Goal: Task Accomplishment & Management: Manage account settings

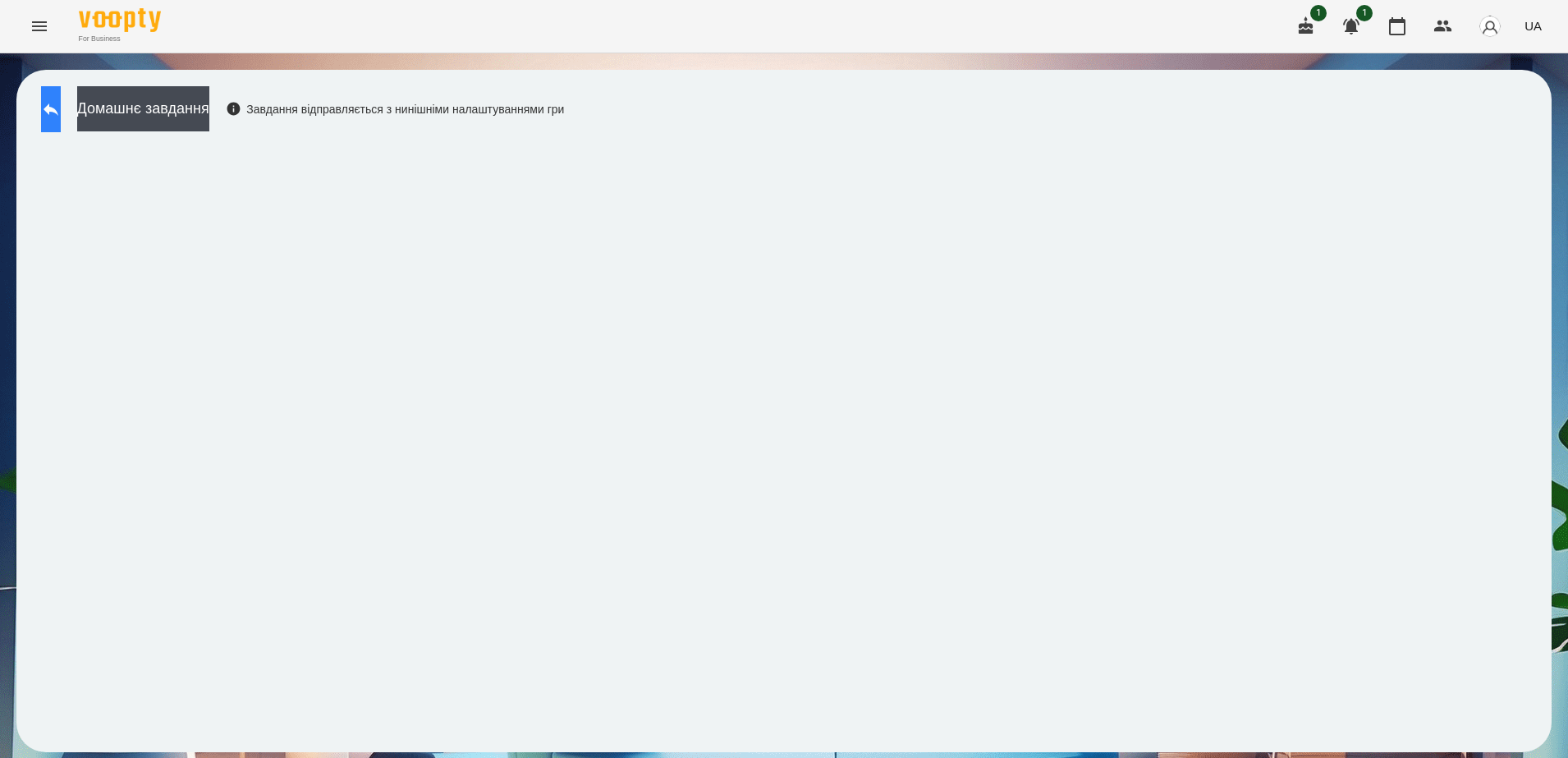
click at [61, 106] on icon at bounding box center [51, 109] width 19 height 19
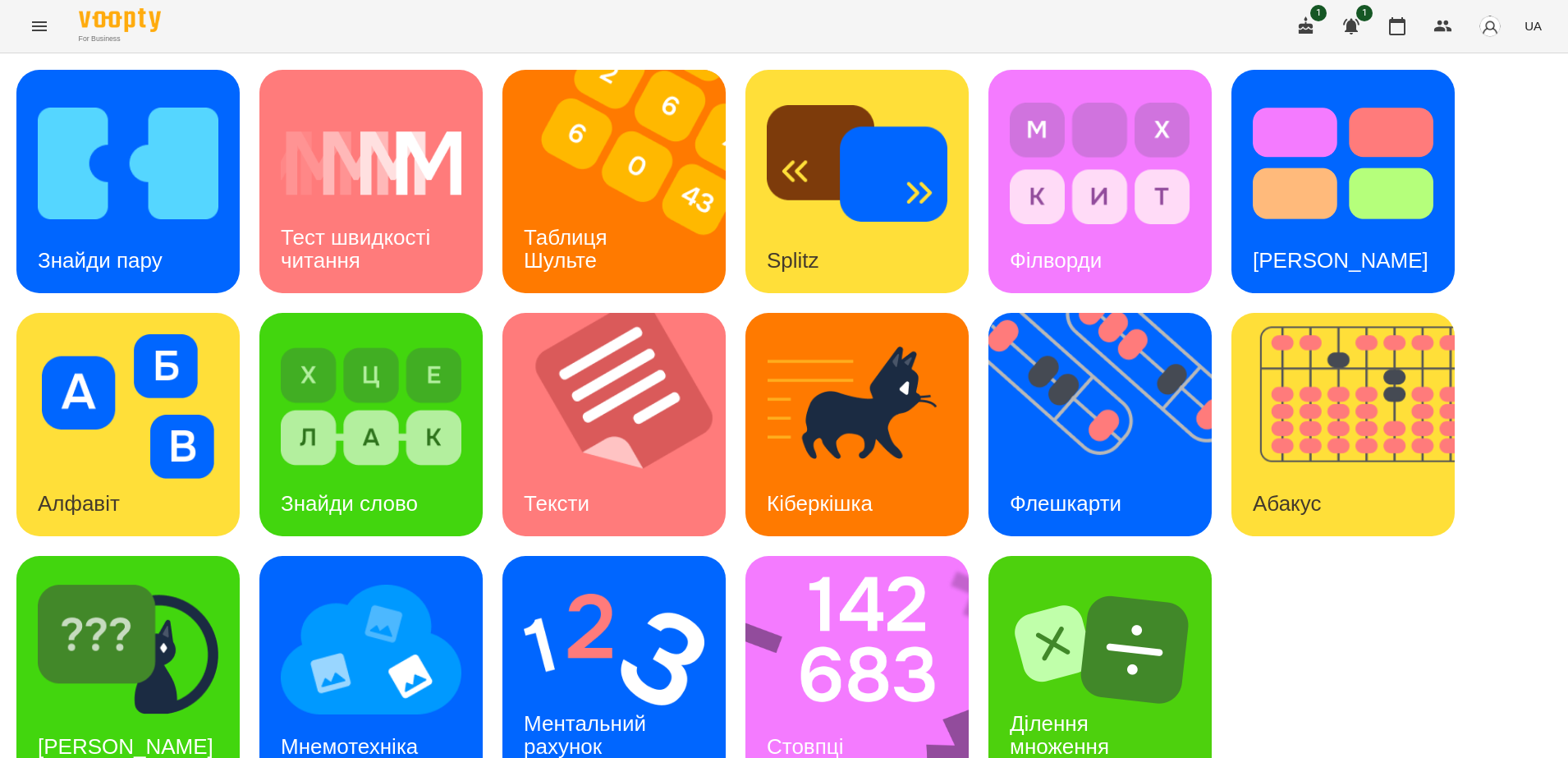
scroll to position [38, 0]
click at [1073, 420] on img at bounding box center [1110, 425] width 244 height 224
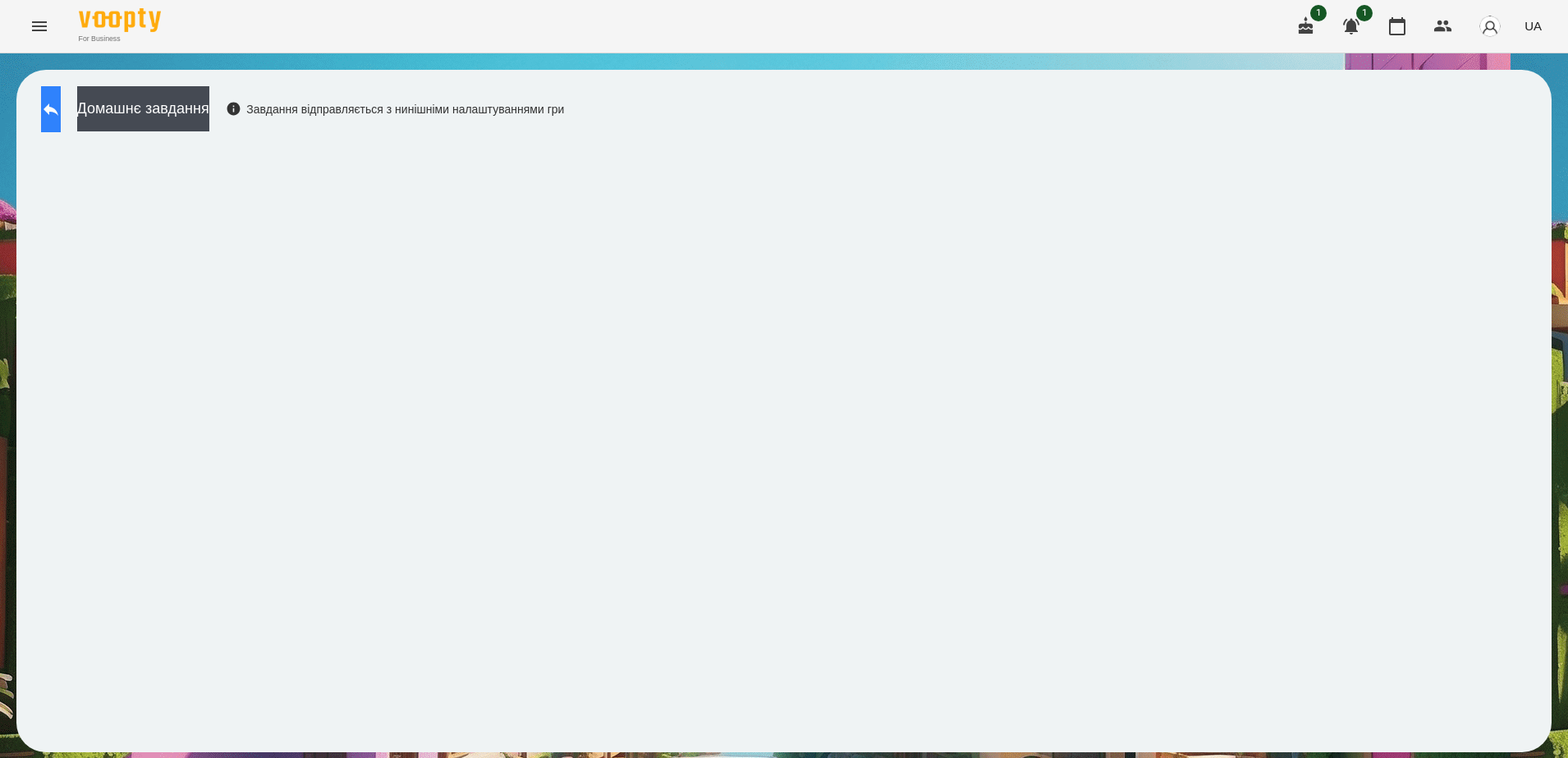
click at [61, 102] on icon at bounding box center [51, 109] width 19 height 19
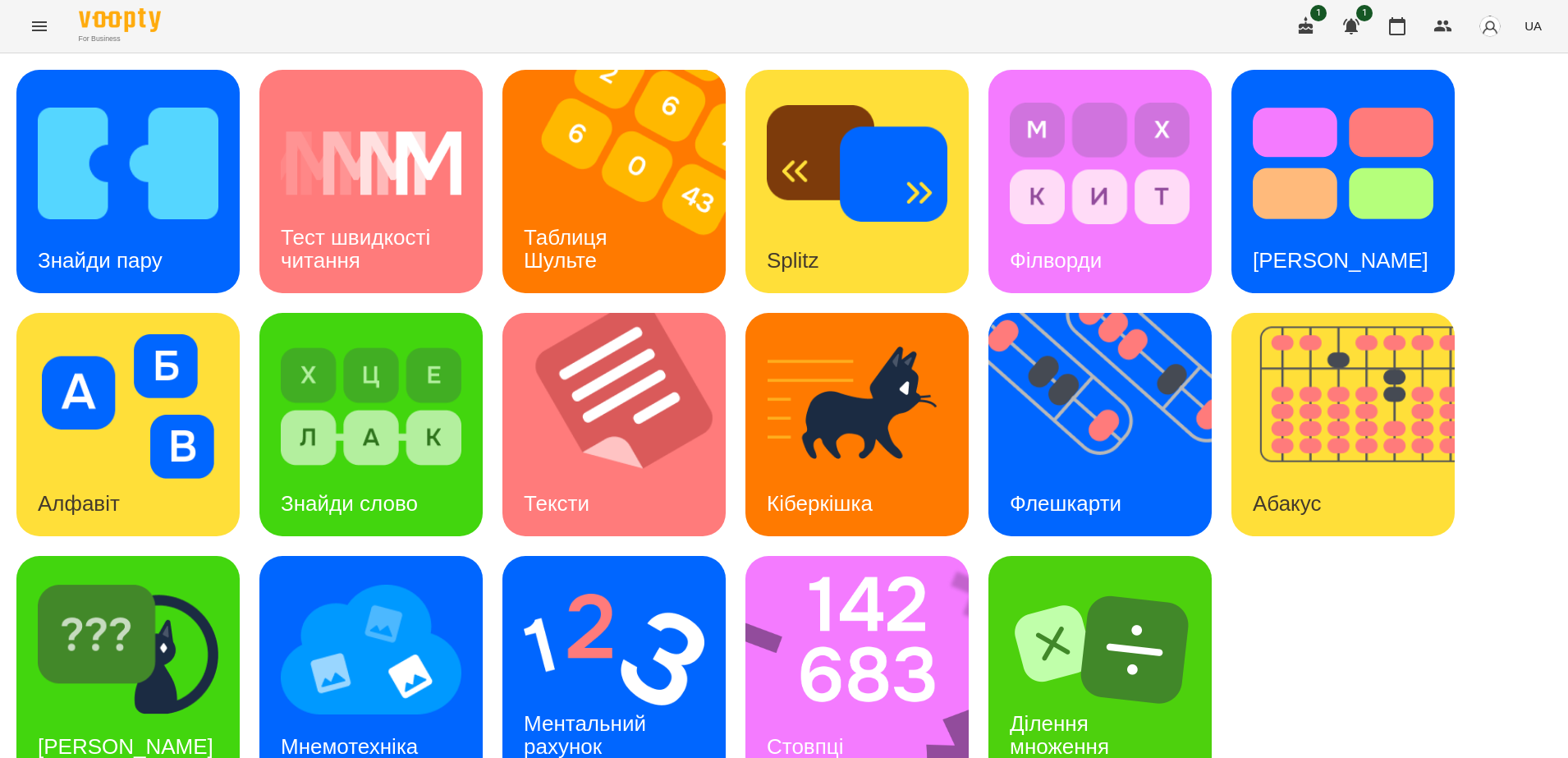
scroll to position [38, 0]
click at [575, 625] on img at bounding box center [614, 649] width 180 height 145
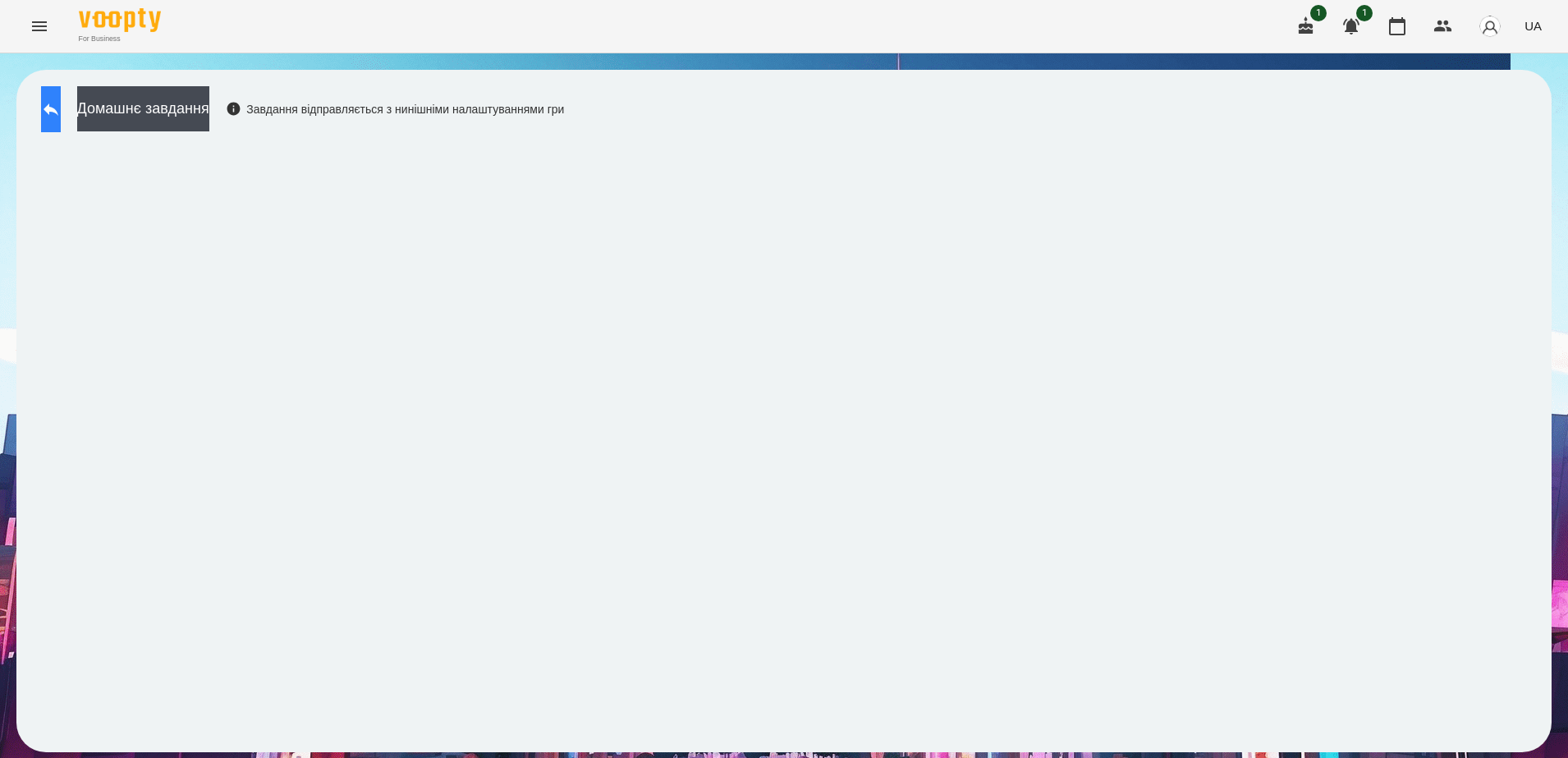
click at [46, 122] on button at bounding box center [51, 110] width 19 height 46
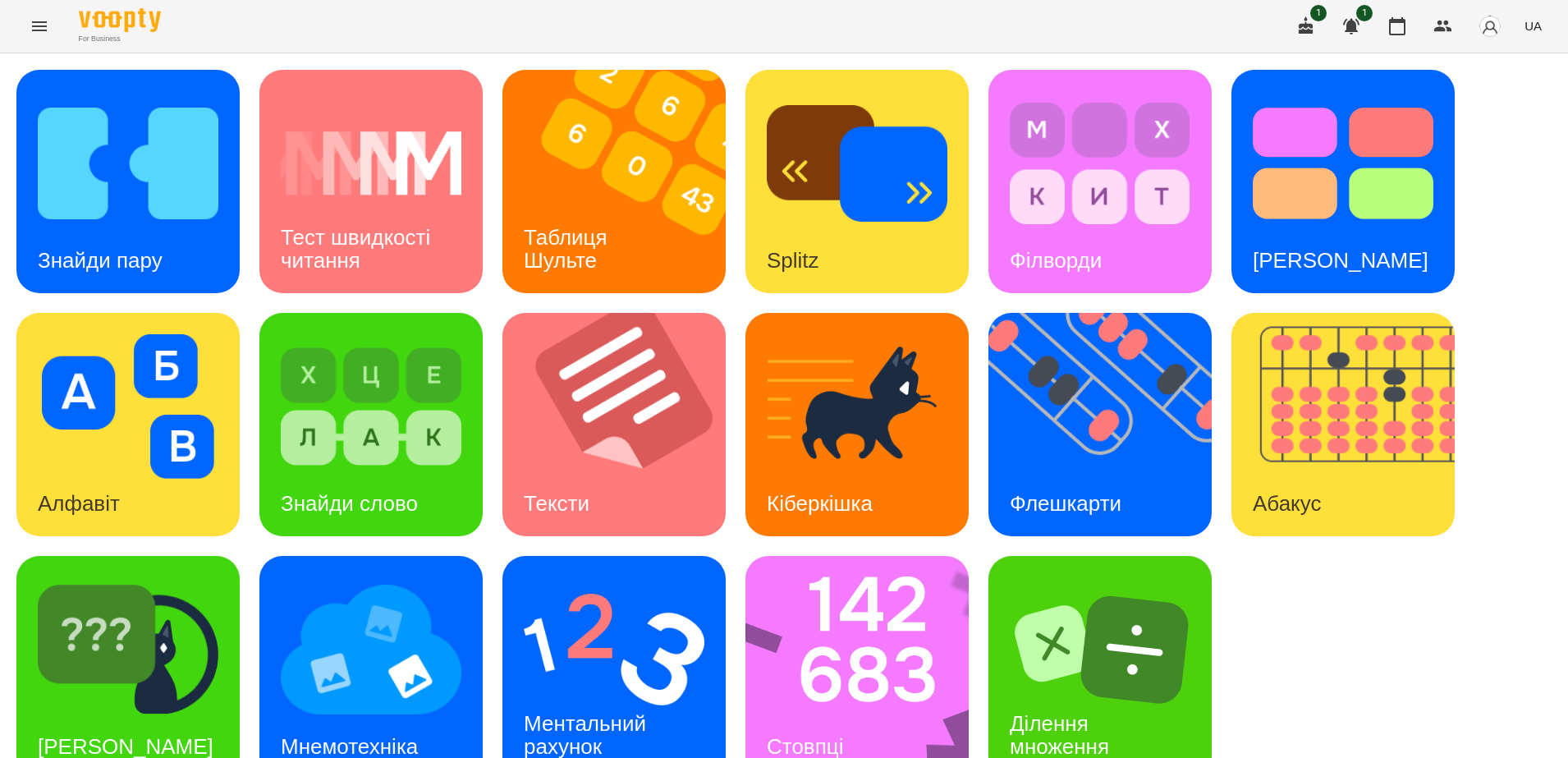
scroll to position [38, 0]
click at [637, 629] on img at bounding box center [614, 649] width 180 height 145
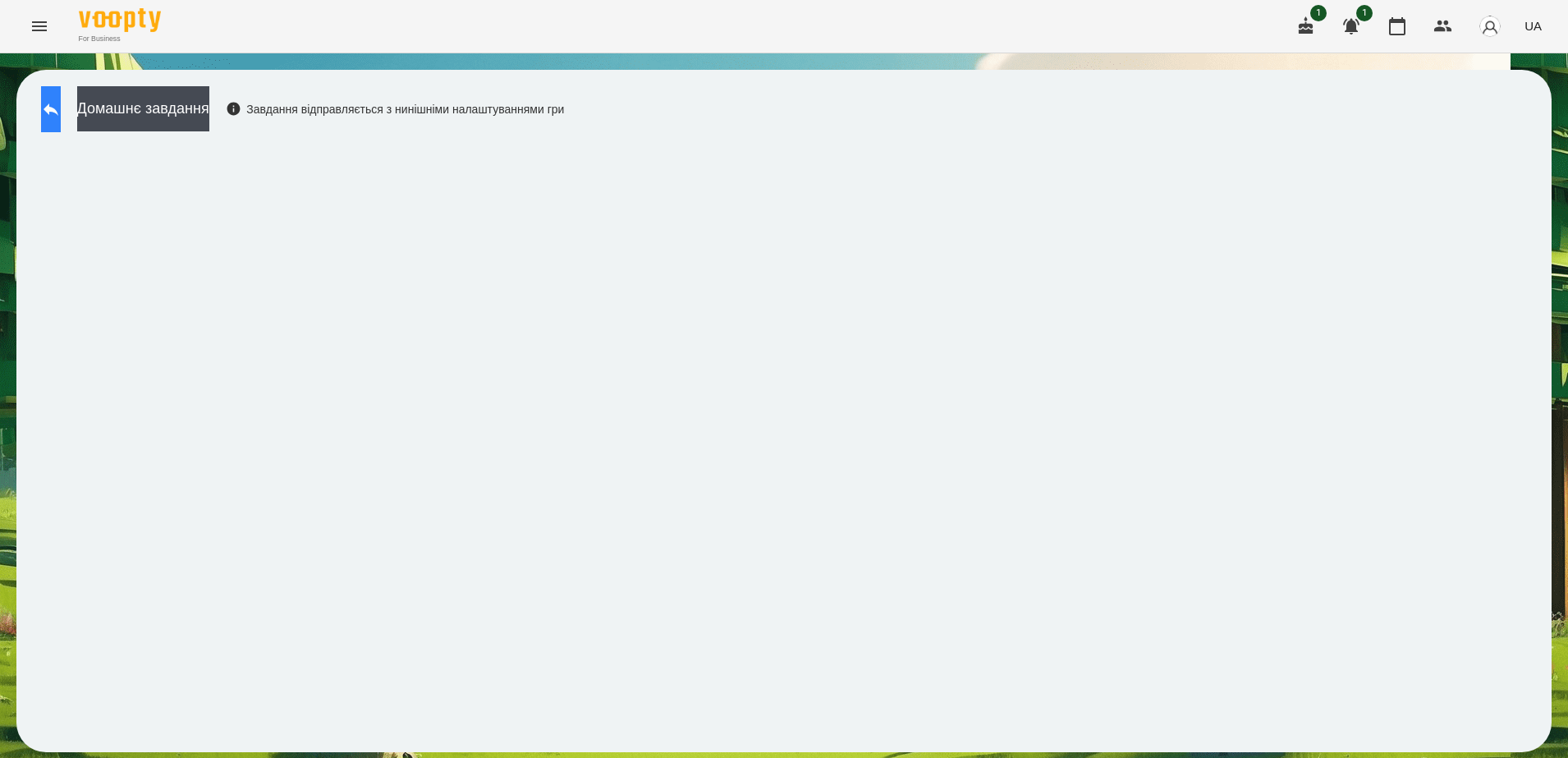
click at [60, 123] on button at bounding box center [51, 110] width 19 height 46
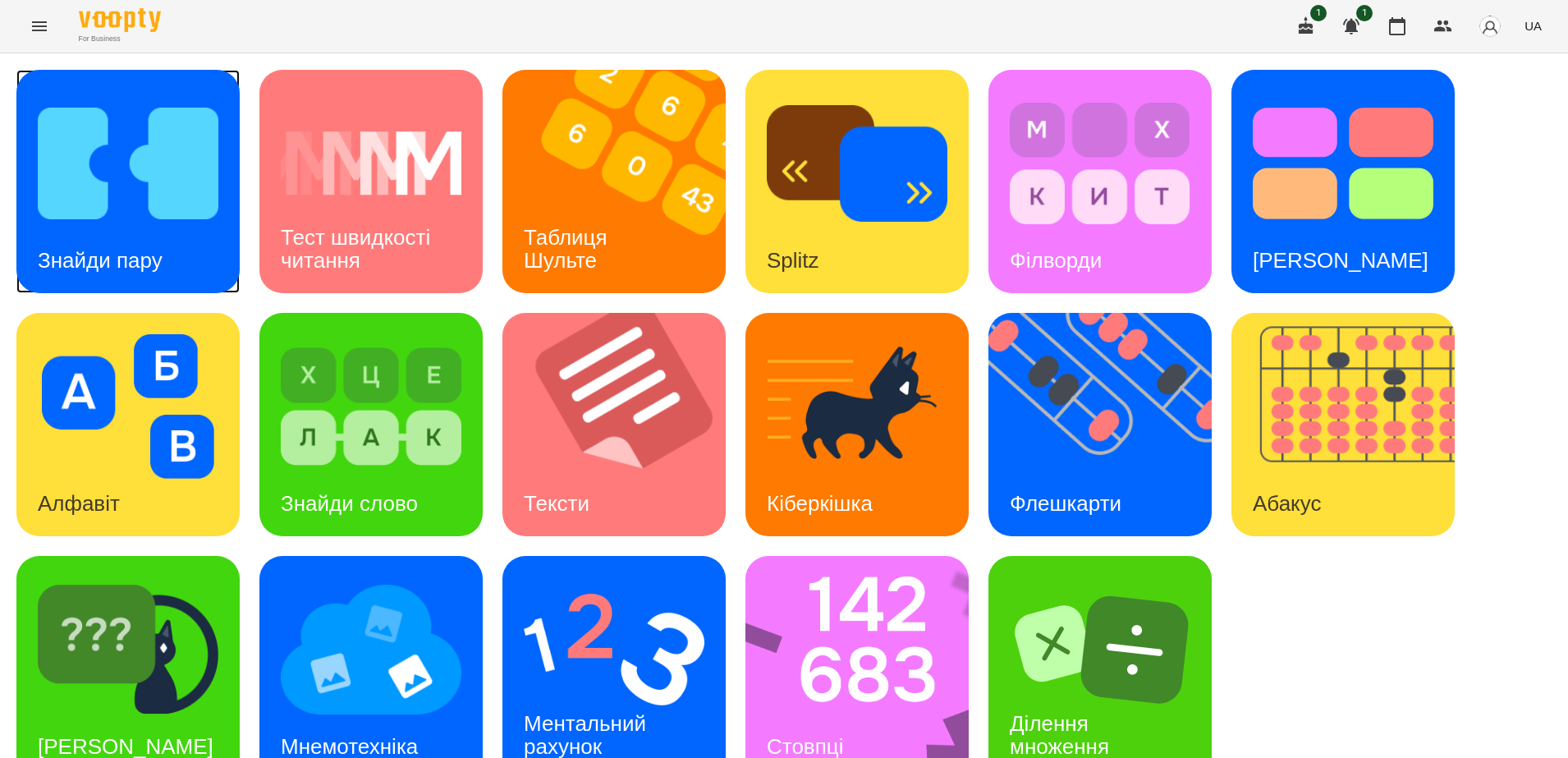
click at [118, 192] on img at bounding box center [128, 163] width 180 height 145
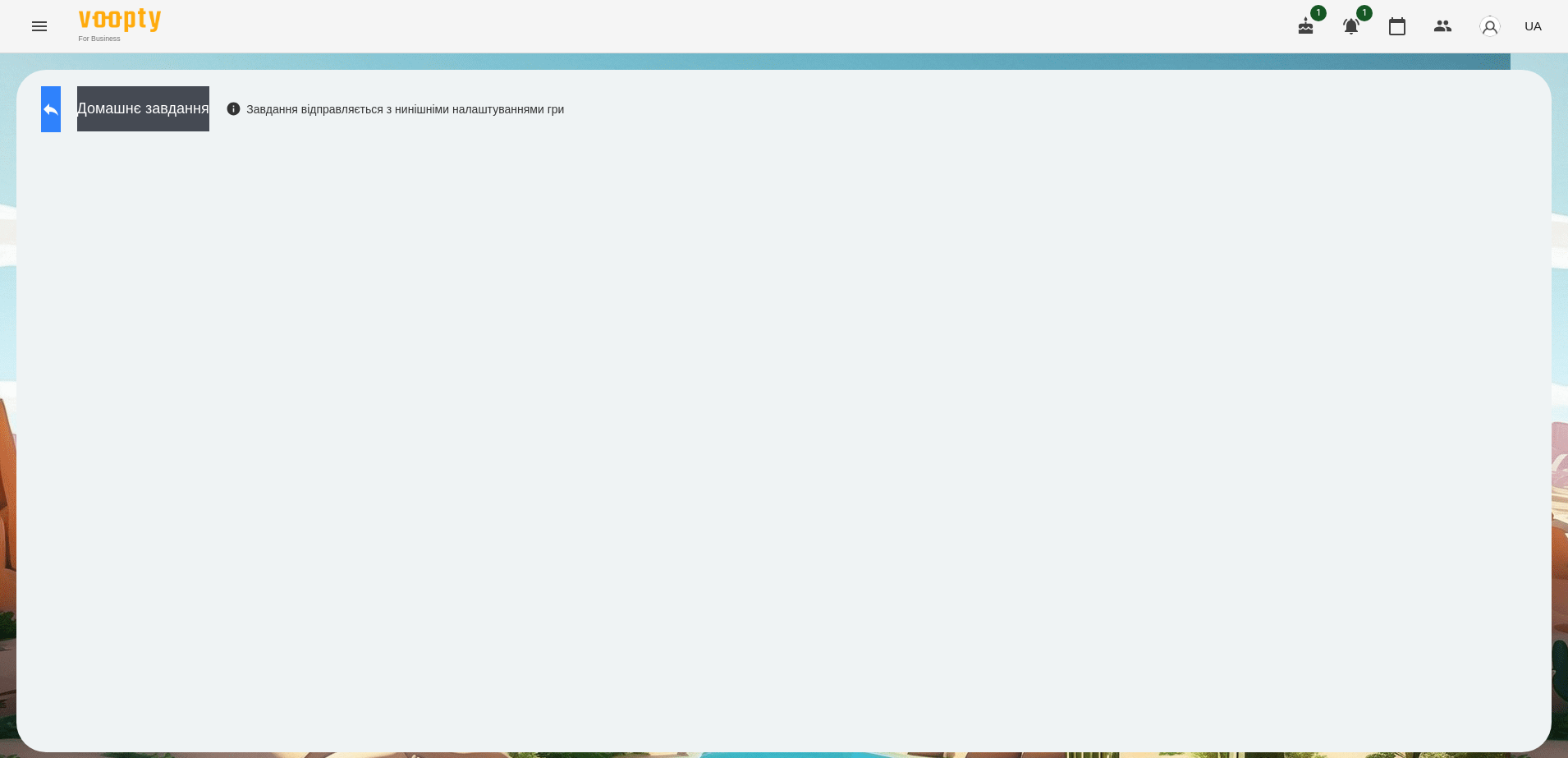
click at [57, 110] on icon at bounding box center [51, 109] width 19 height 19
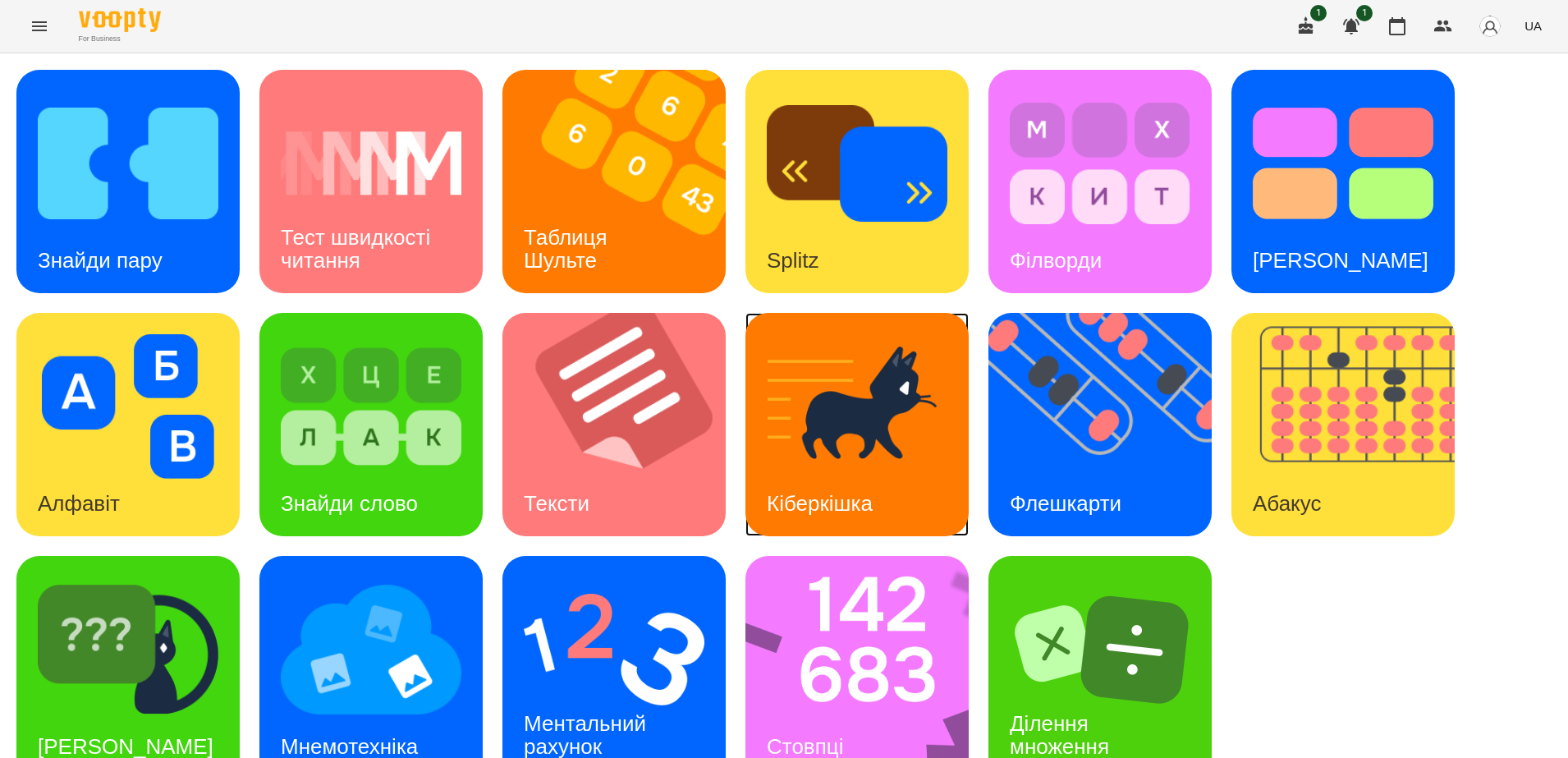
click at [846, 426] on img at bounding box center [857, 406] width 180 height 145
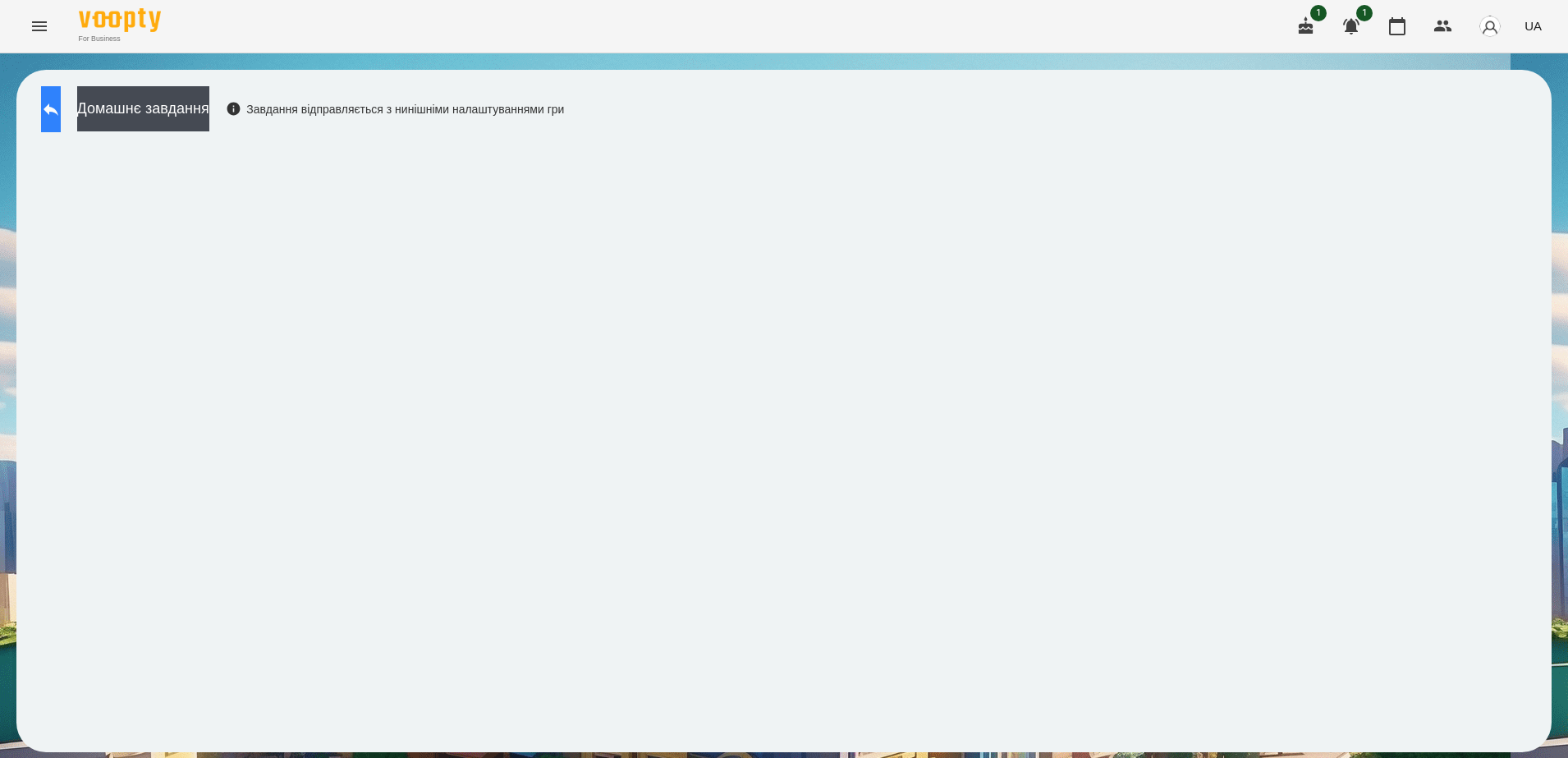
click at [61, 112] on icon at bounding box center [51, 109] width 19 height 19
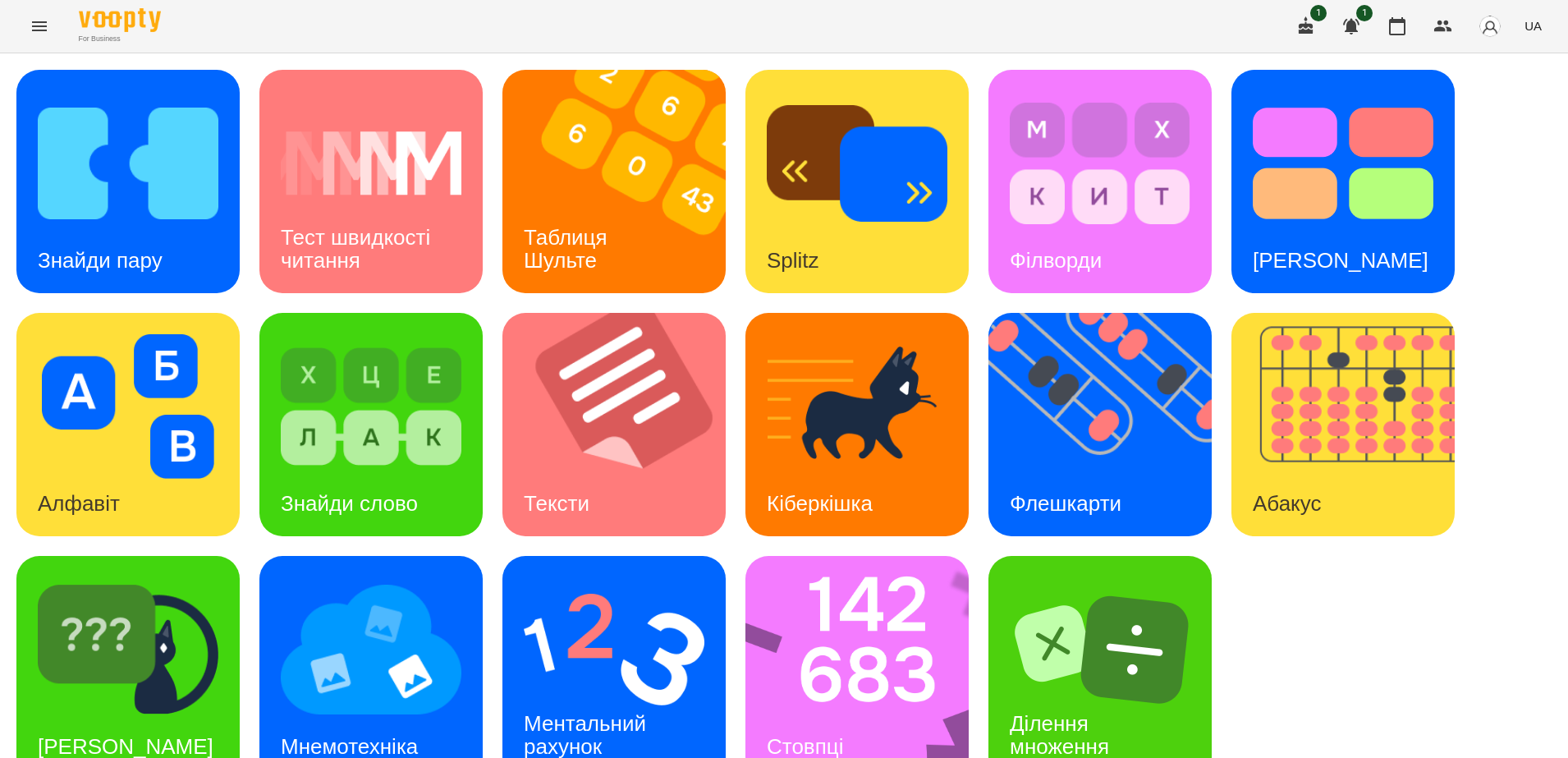
scroll to position [38, 0]
click at [401, 644] on img at bounding box center [371, 649] width 180 height 145
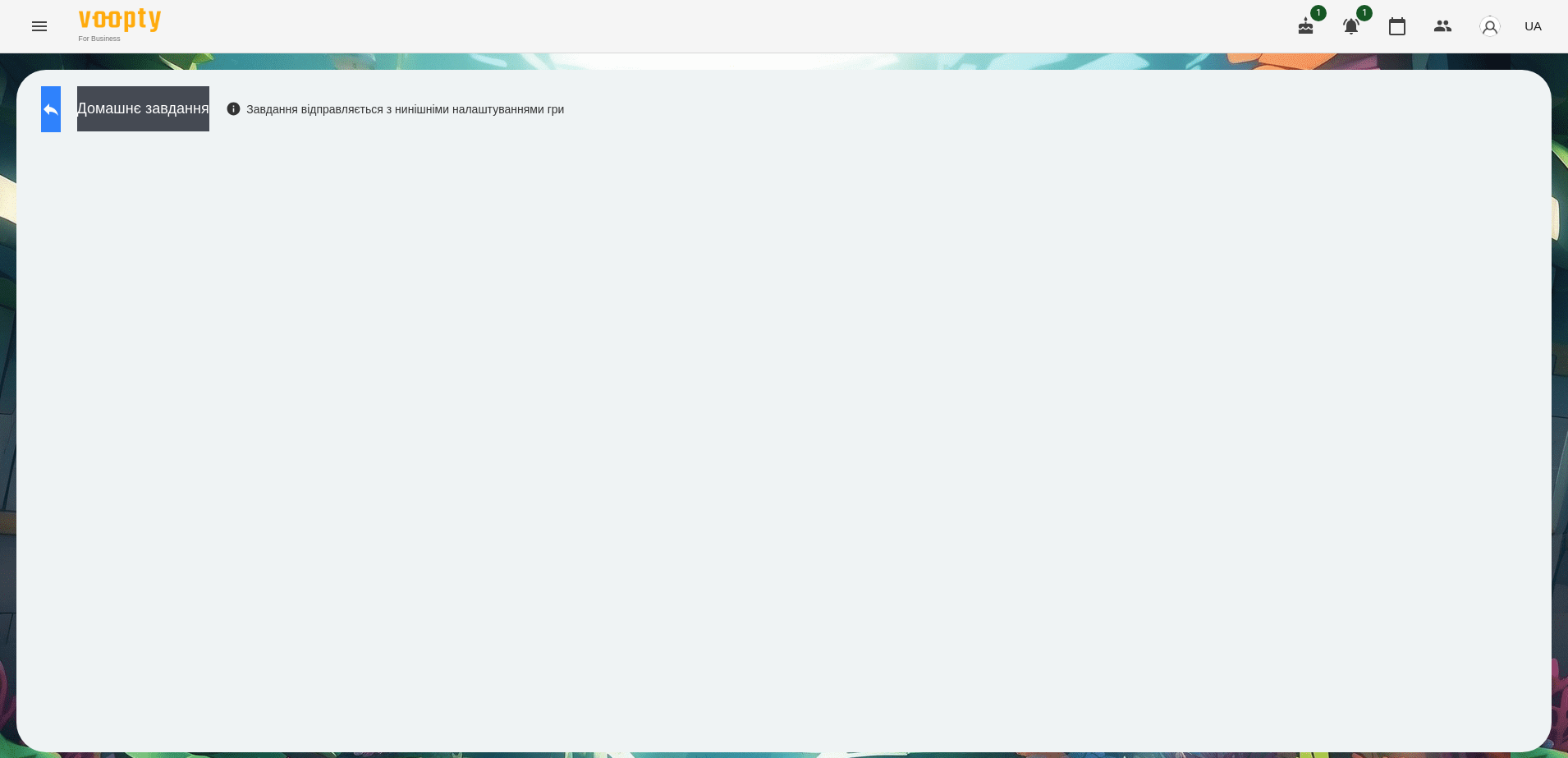
click at [61, 123] on button at bounding box center [51, 110] width 19 height 46
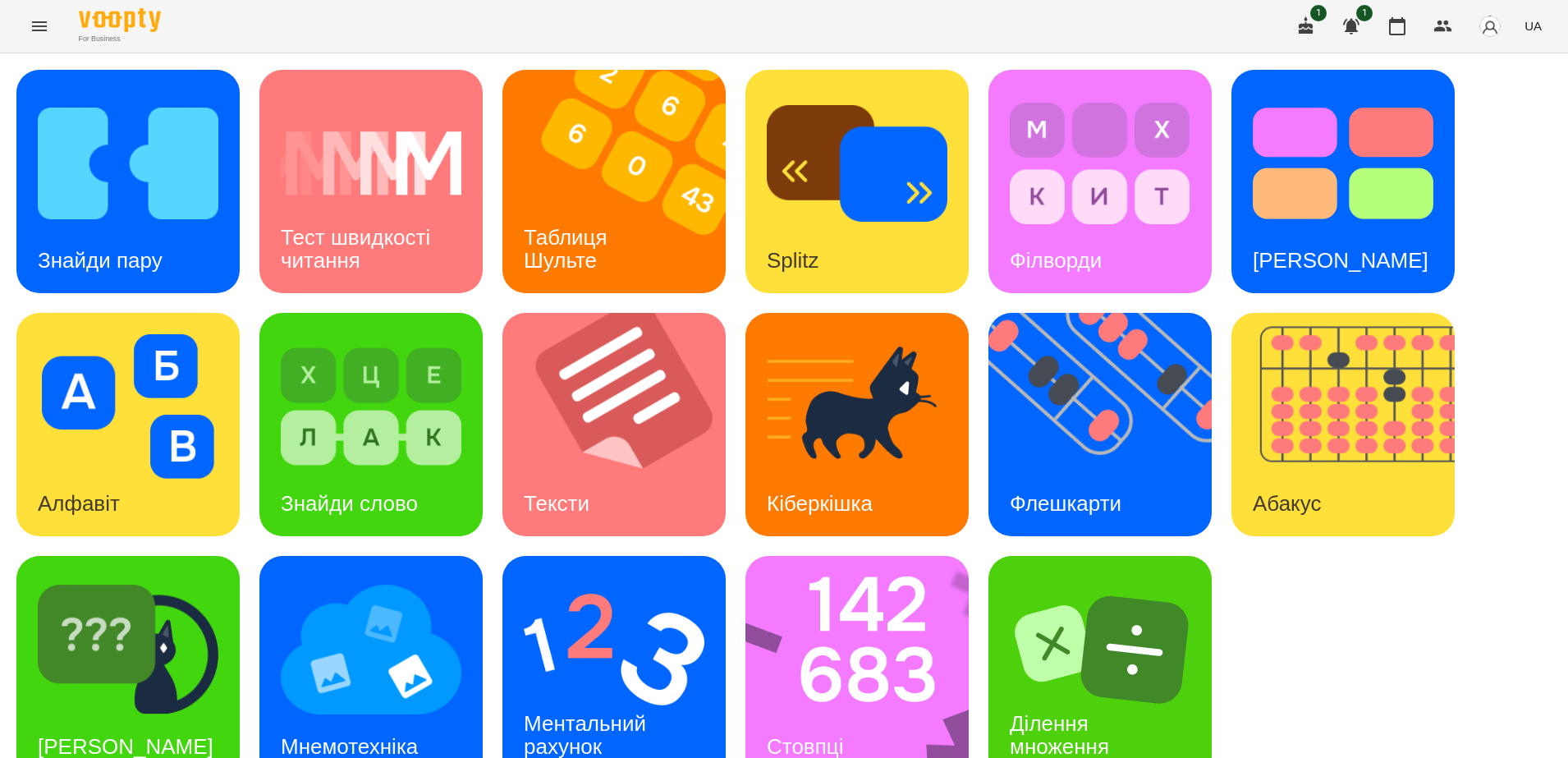
scroll to position [38, 0]
click at [821, 621] on img at bounding box center [868, 668] width 245 height 224
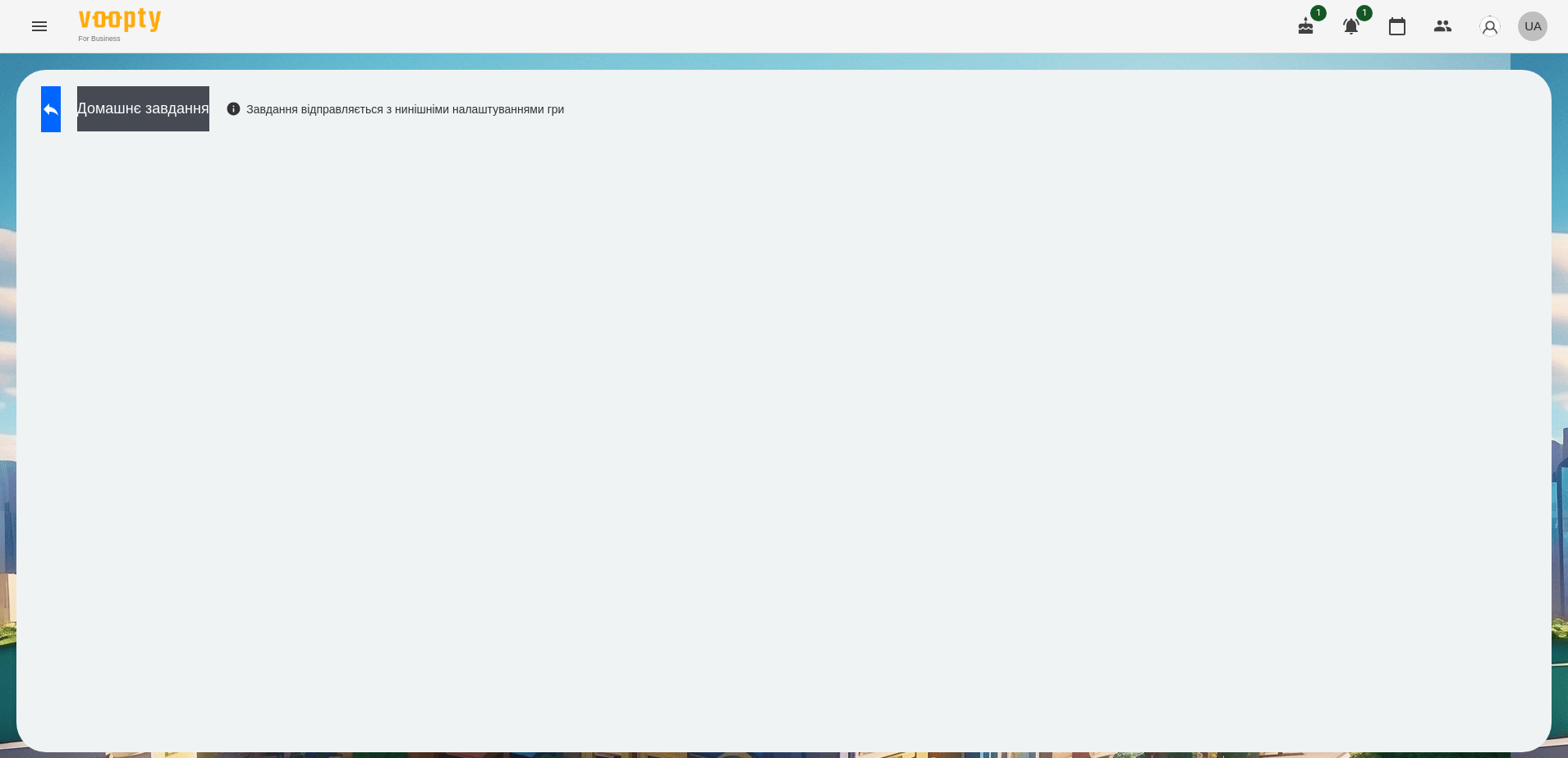
click at [1529, 29] on span "UA" at bounding box center [1533, 26] width 17 height 17
click at [1511, 134] on div "Русский" at bounding box center [1502, 122] width 84 height 29
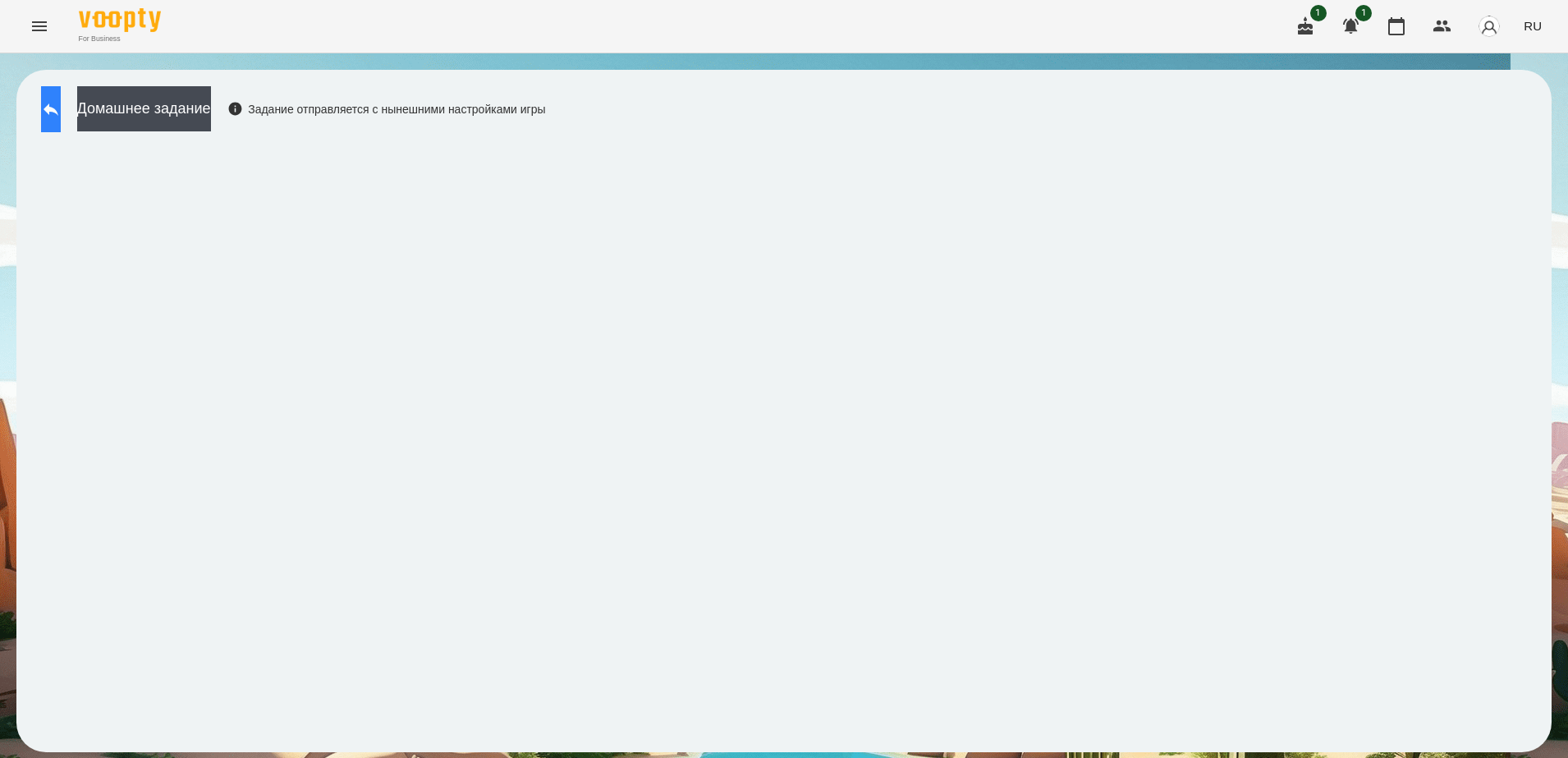
click at [57, 110] on button at bounding box center [51, 110] width 19 height 46
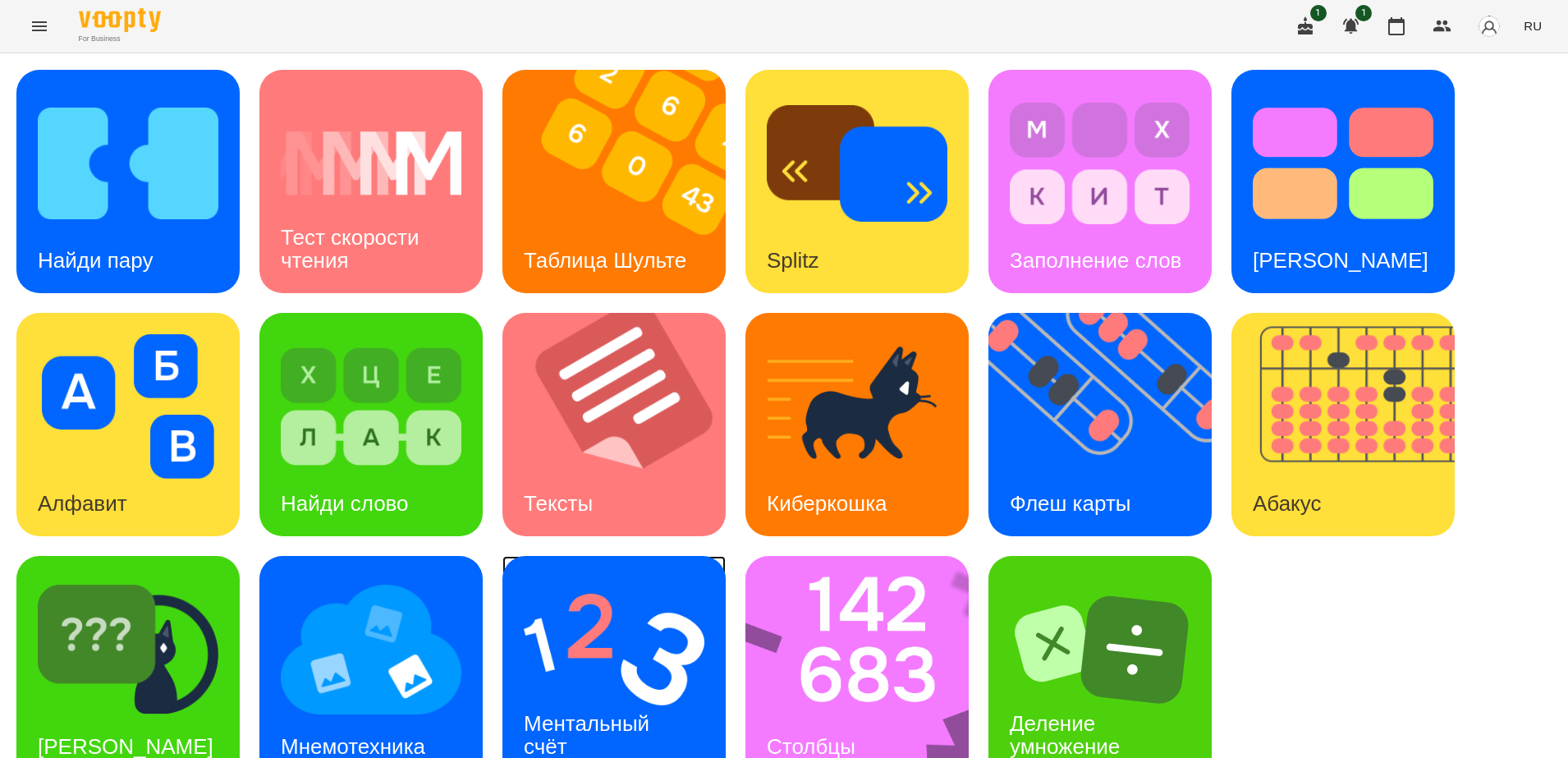
click at [567, 632] on img at bounding box center [614, 649] width 180 height 145
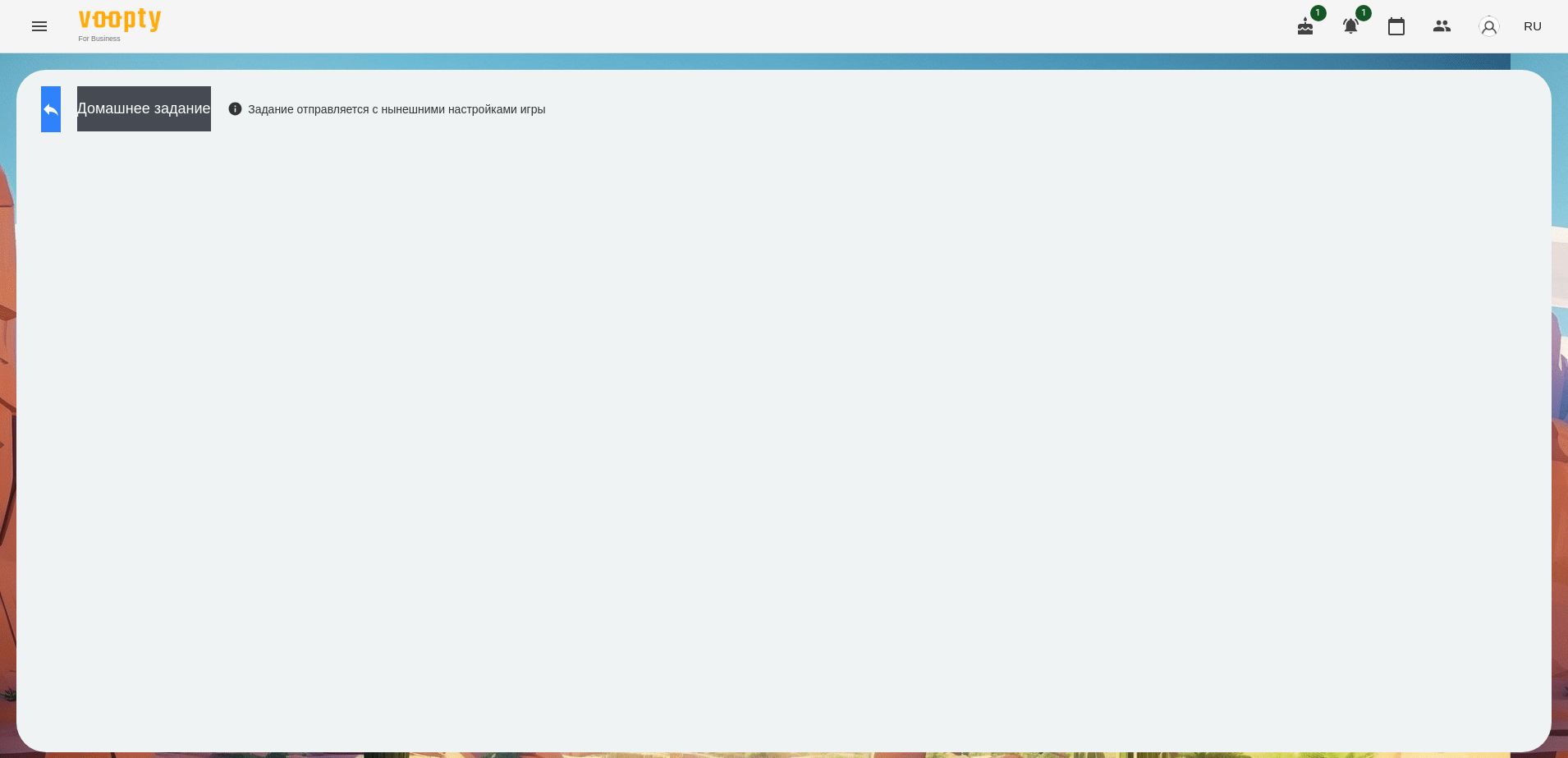
click at [57, 102] on icon at bounding box center [51, 109] width 19 height 19
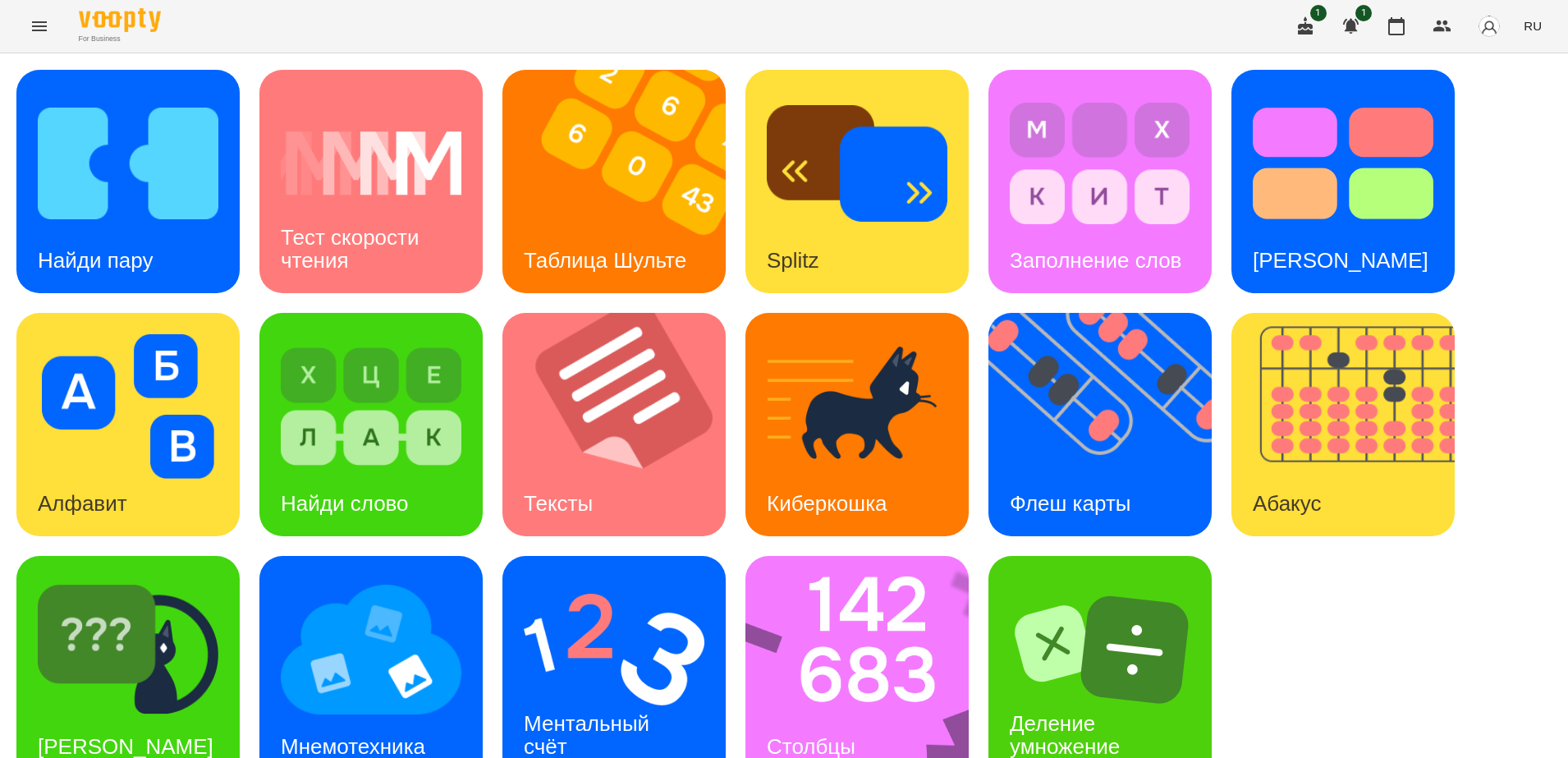
click at [41, 29] on icon "Menu" at bounding box center [40, 26] width 15 height 10
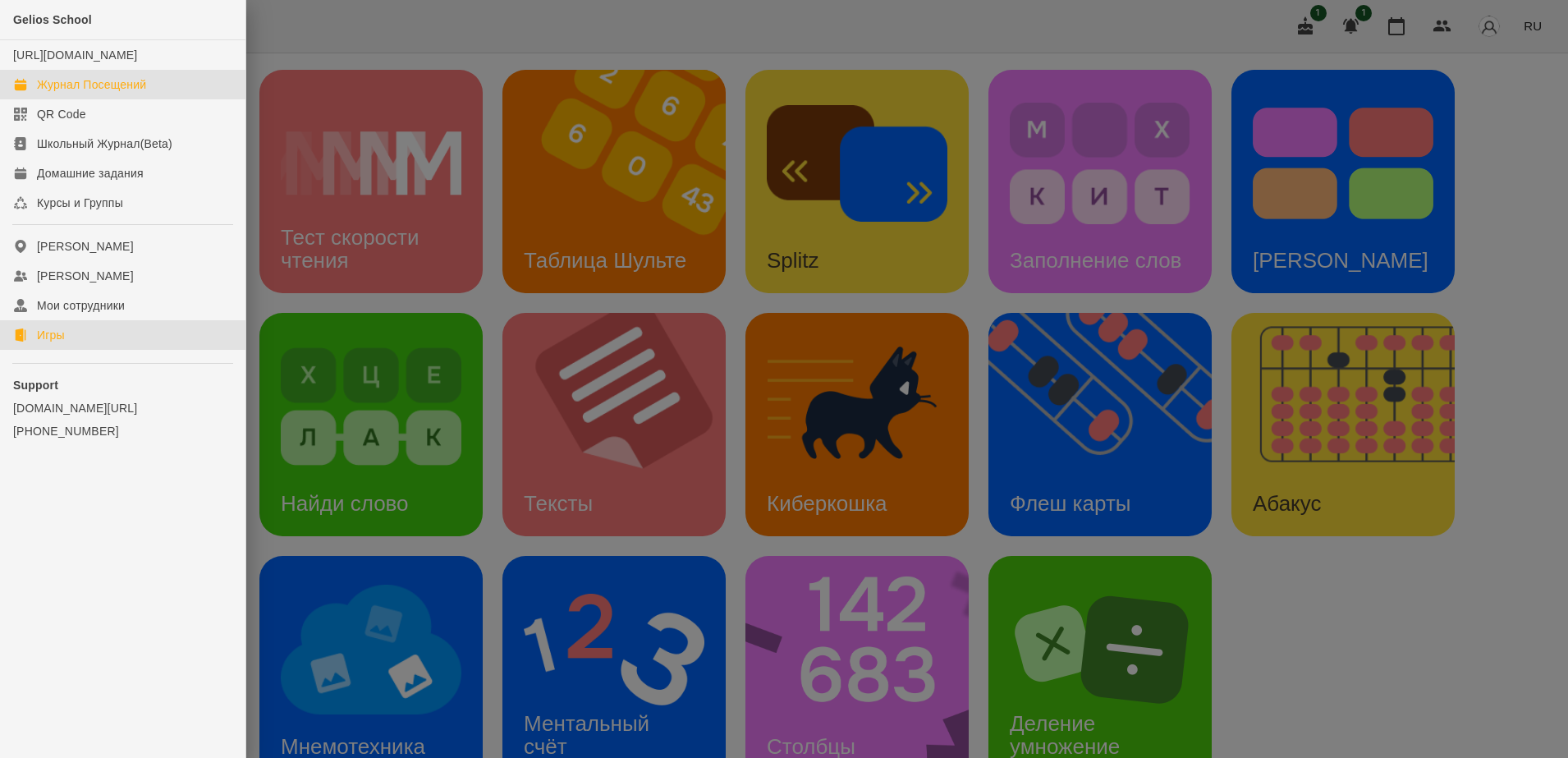
click at [127, 93] on div "Журнал Посещений" at bounding box center [91, 85] width 110 height 17
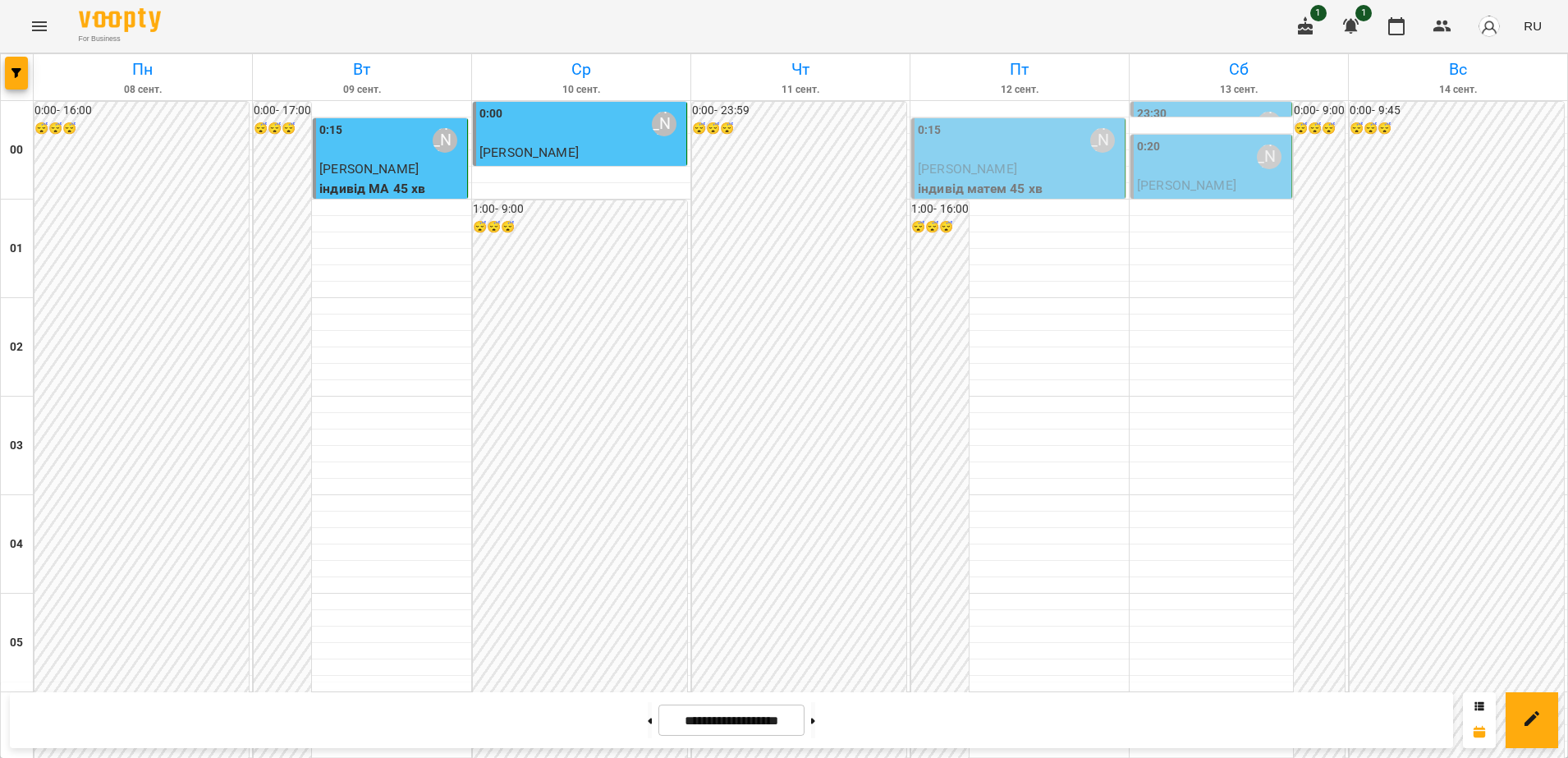
click at [1012, 152] on div "0:15 [PERSON_NAME]" at bounding box center [1019, 140] width 203 height 38
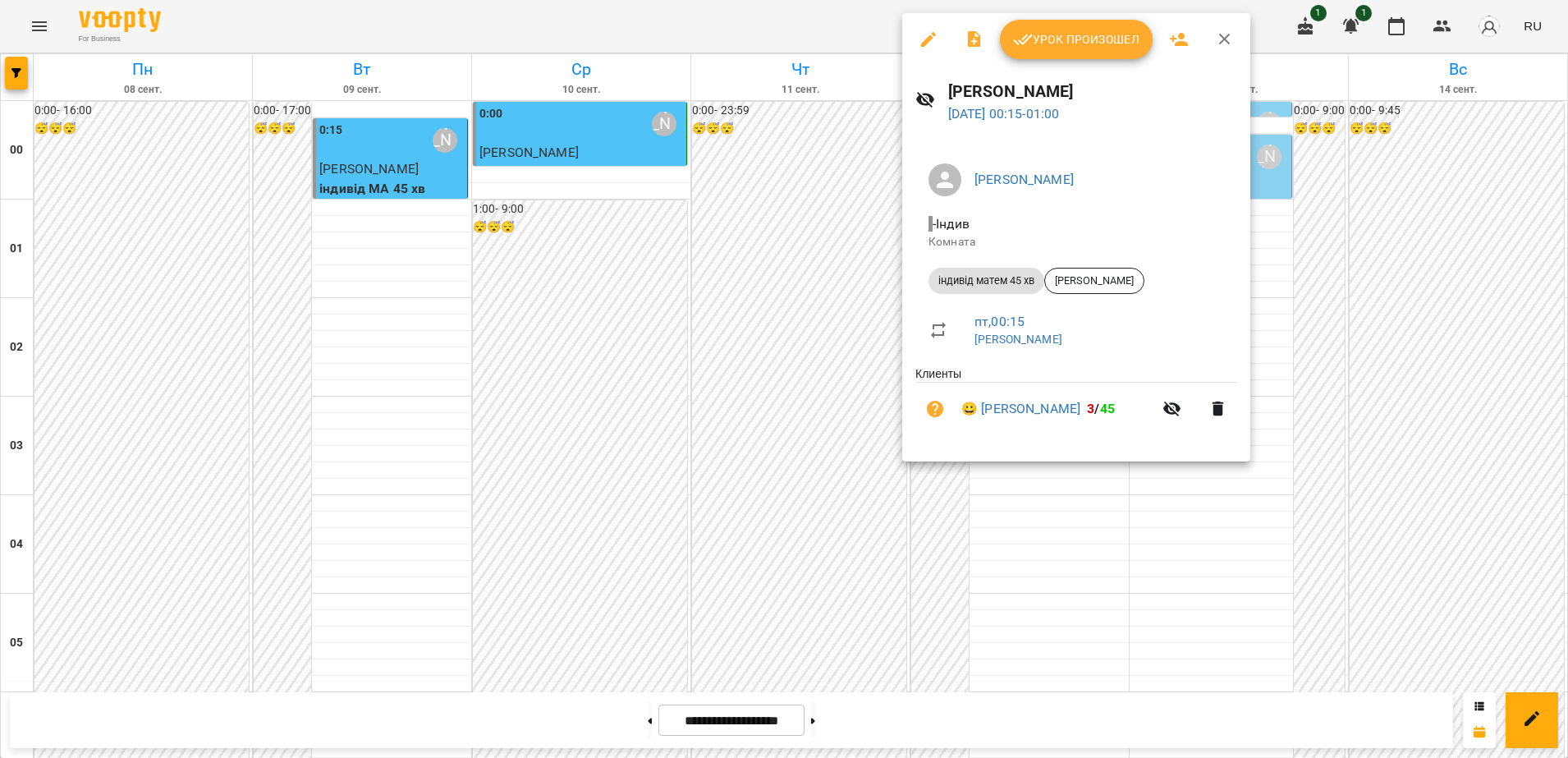
click at [927, 40] on icon "button" at bounding box center [928, 40] width 15 height 15
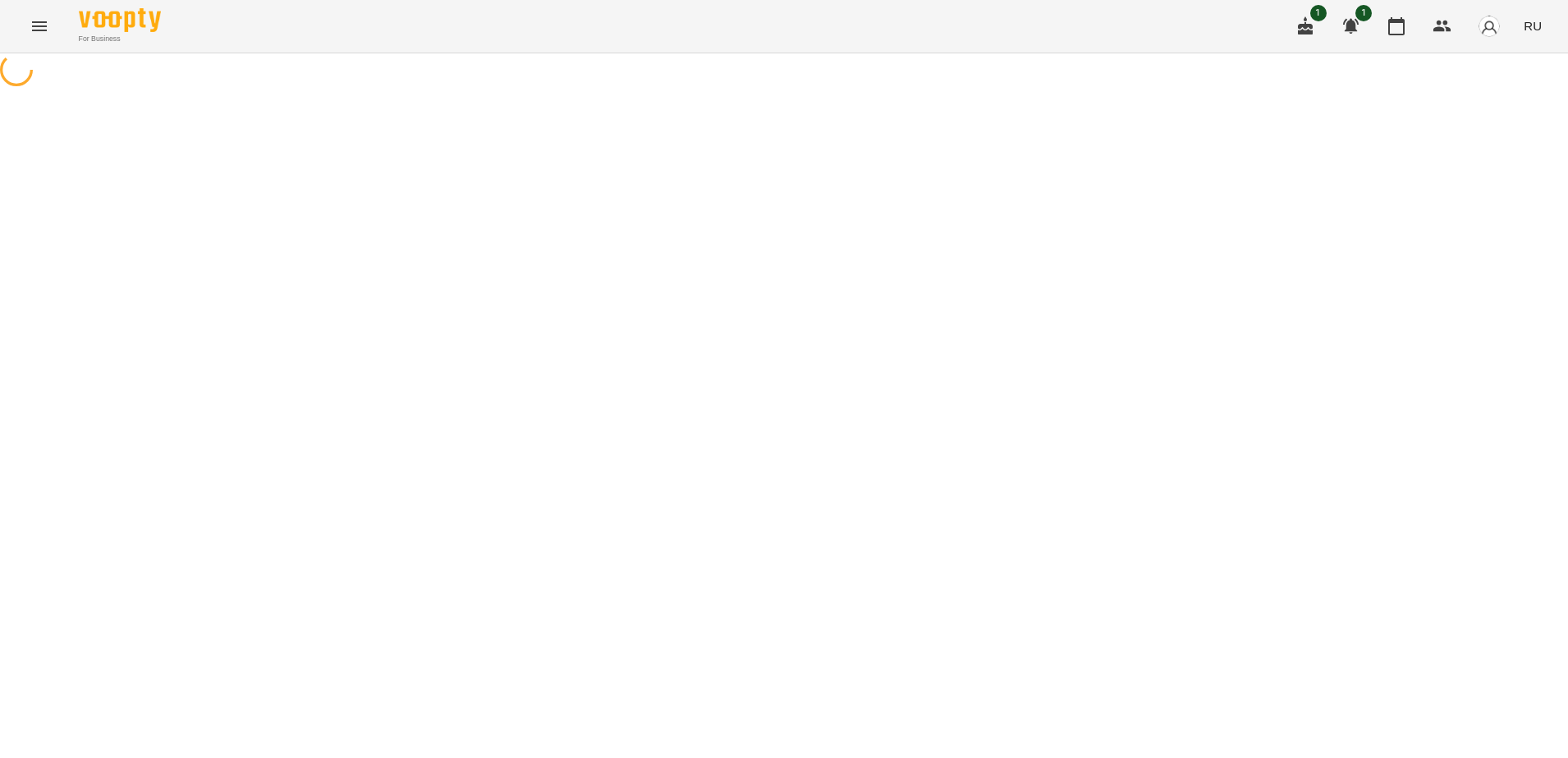
select select "**********"
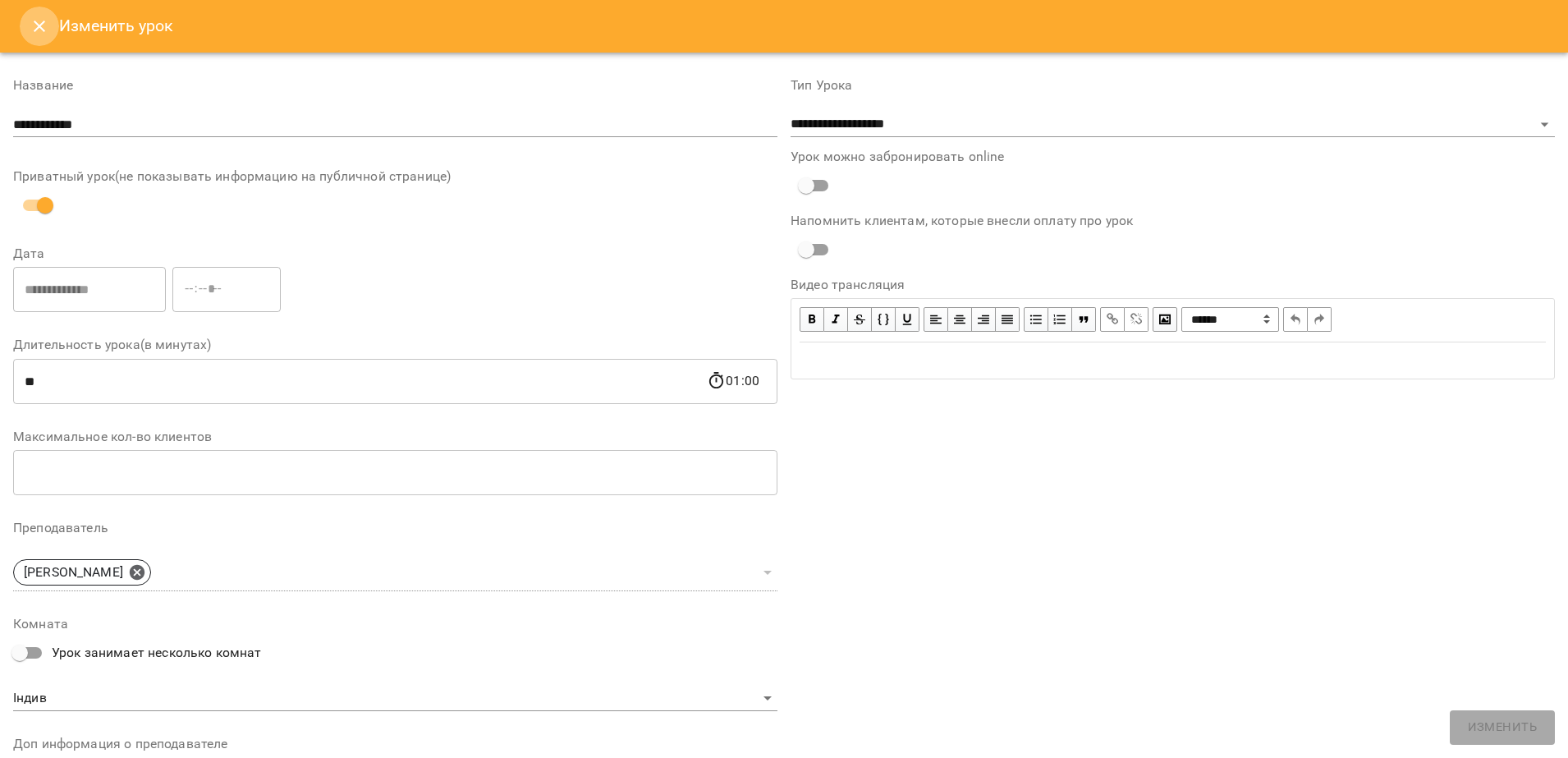
click at [43, 26] on icon "Close" at bounding box center [39, 26] width 19 height 19
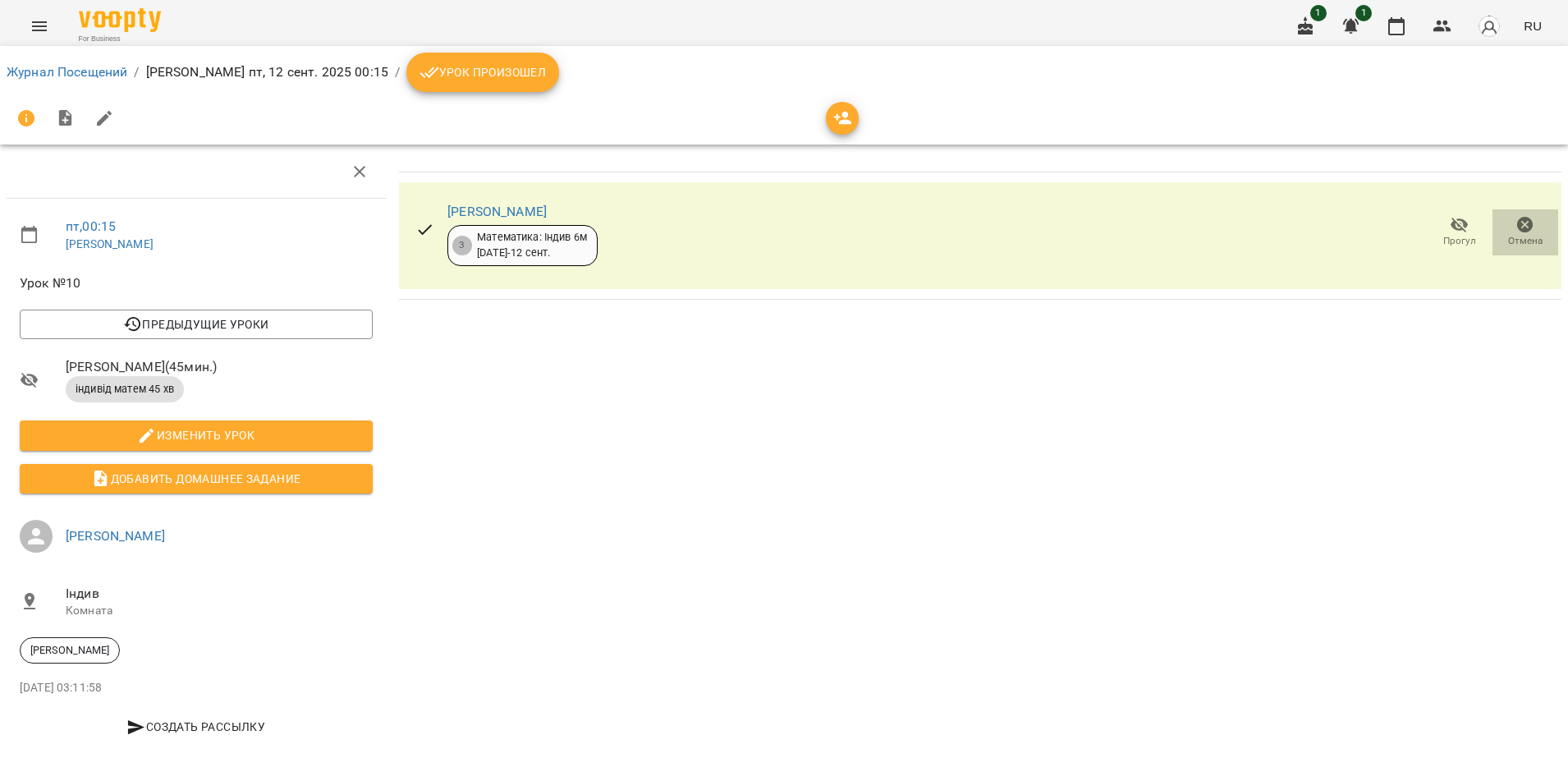
click at [1516, 223] on icon "button" at bounding box center [1525, 225] width 19 height 19
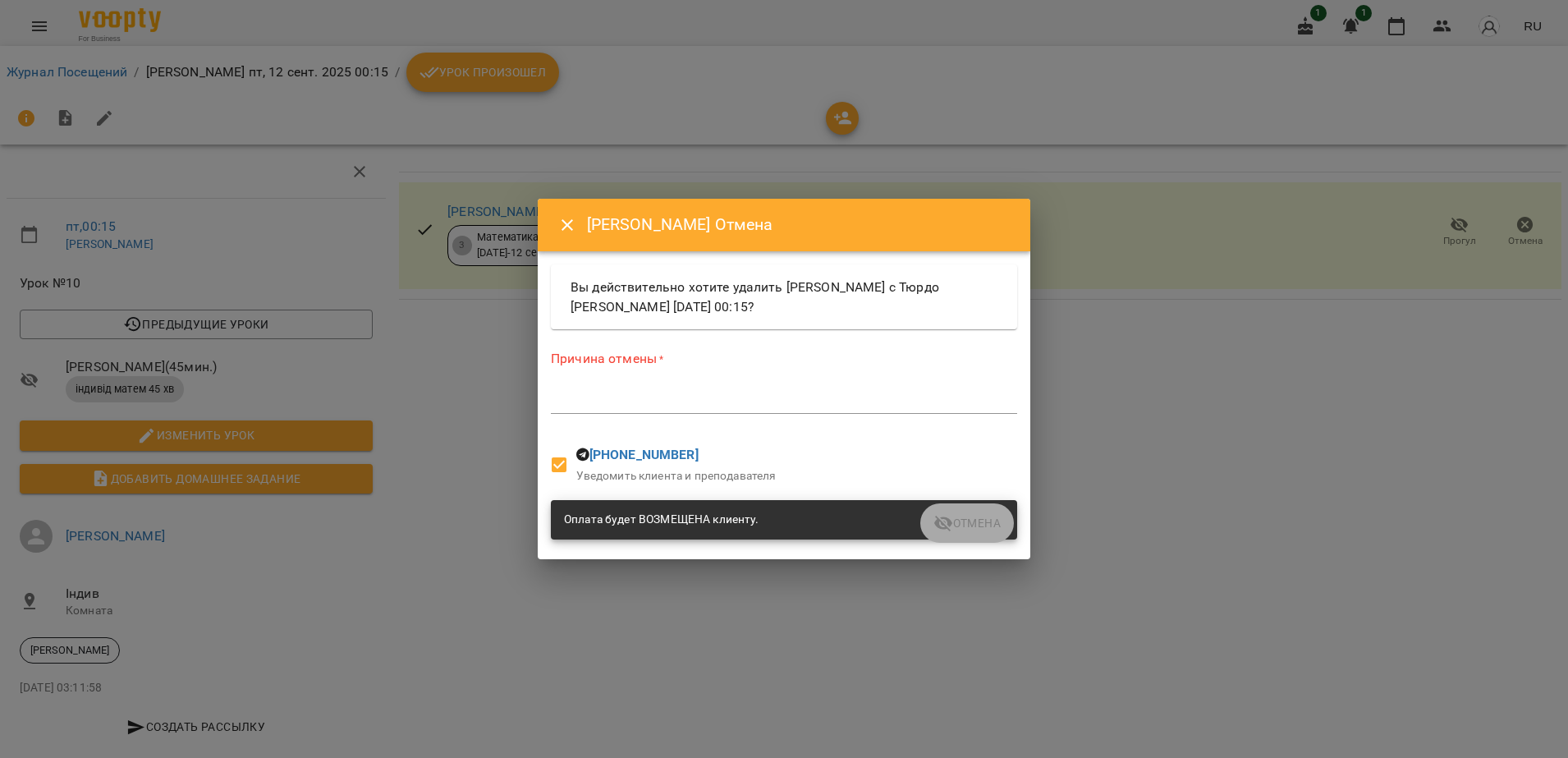
click at [668, 406] on textarea at bounding box center [784, 400] width 466 height 16
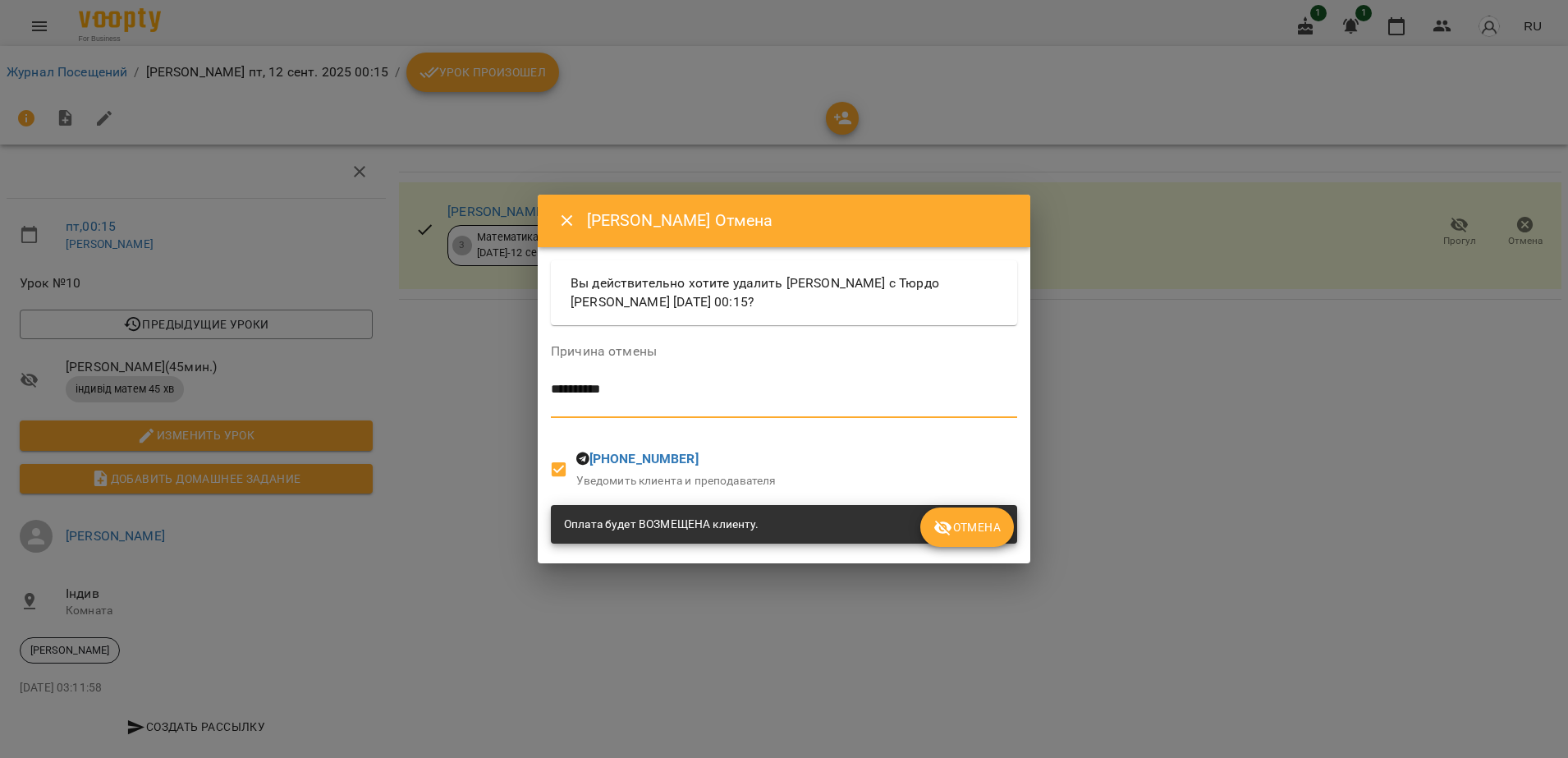
type textarea "*********"
click at [981, 530] on span "Отмена" at bounding box center [967, 527] width 67 height 19
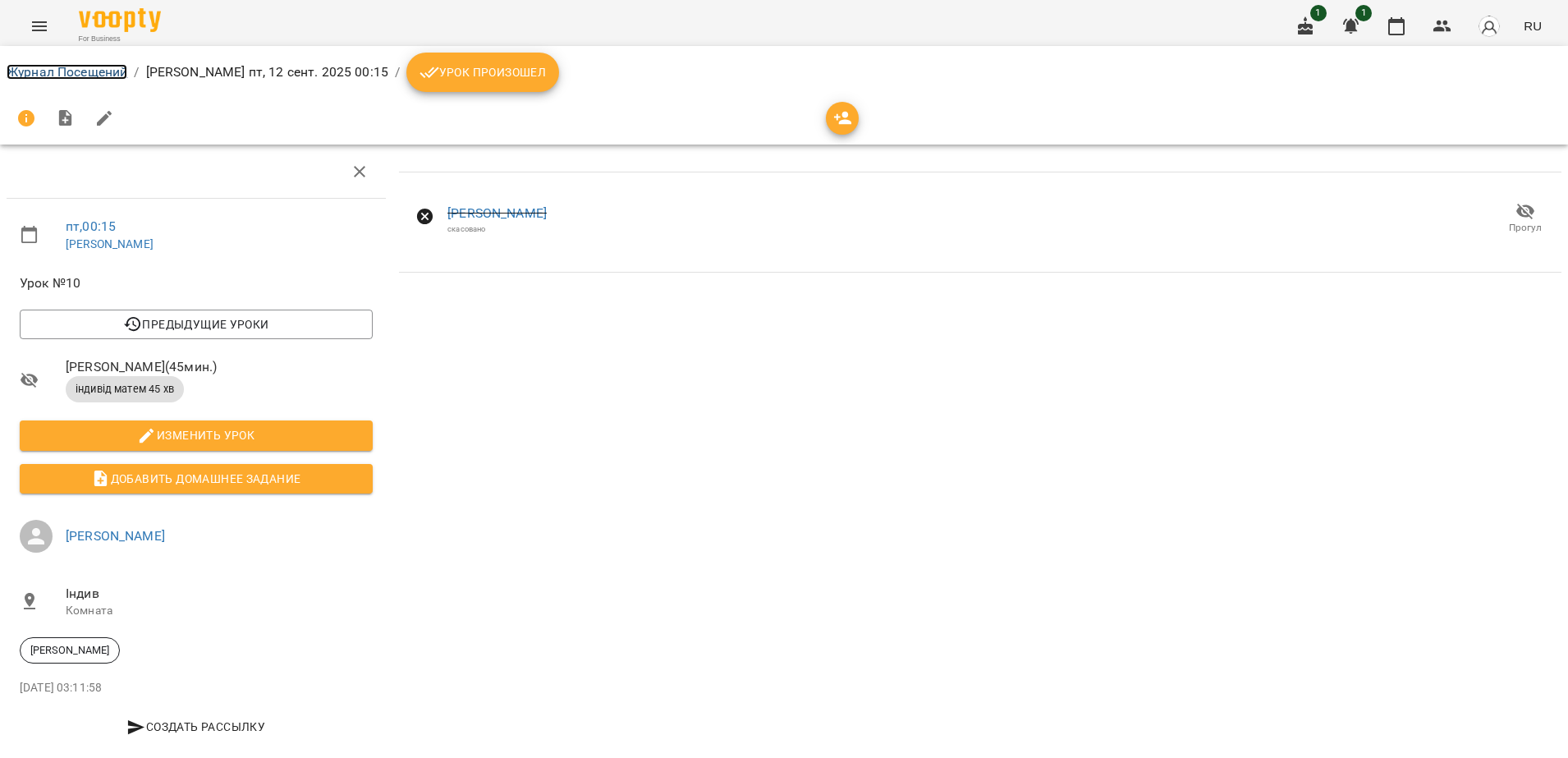
click at [49, 70] on link "Журнал Посещений" at bounding box center [66, 72] width 121 height 16
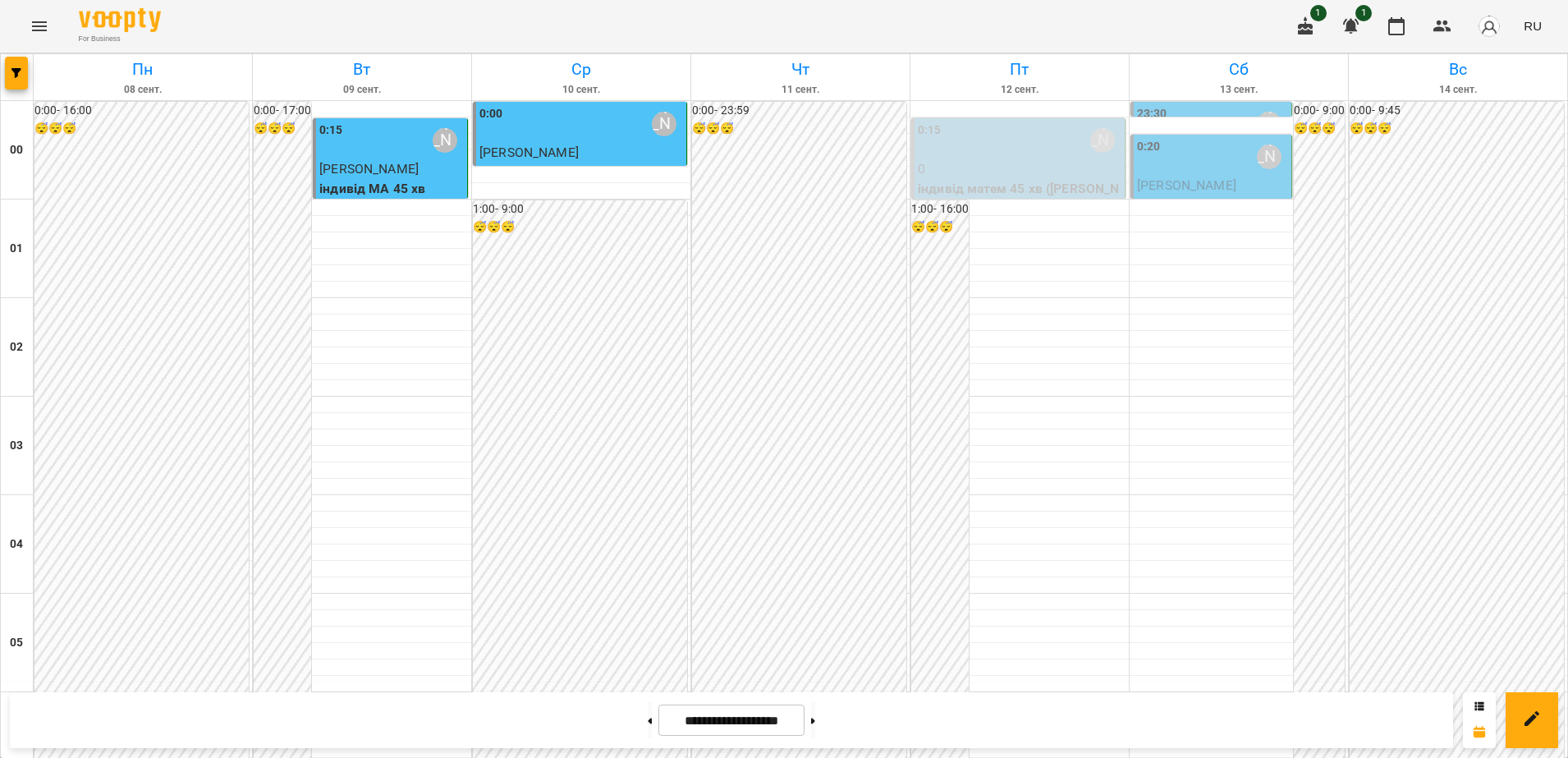
scroll to position [1129, 0]
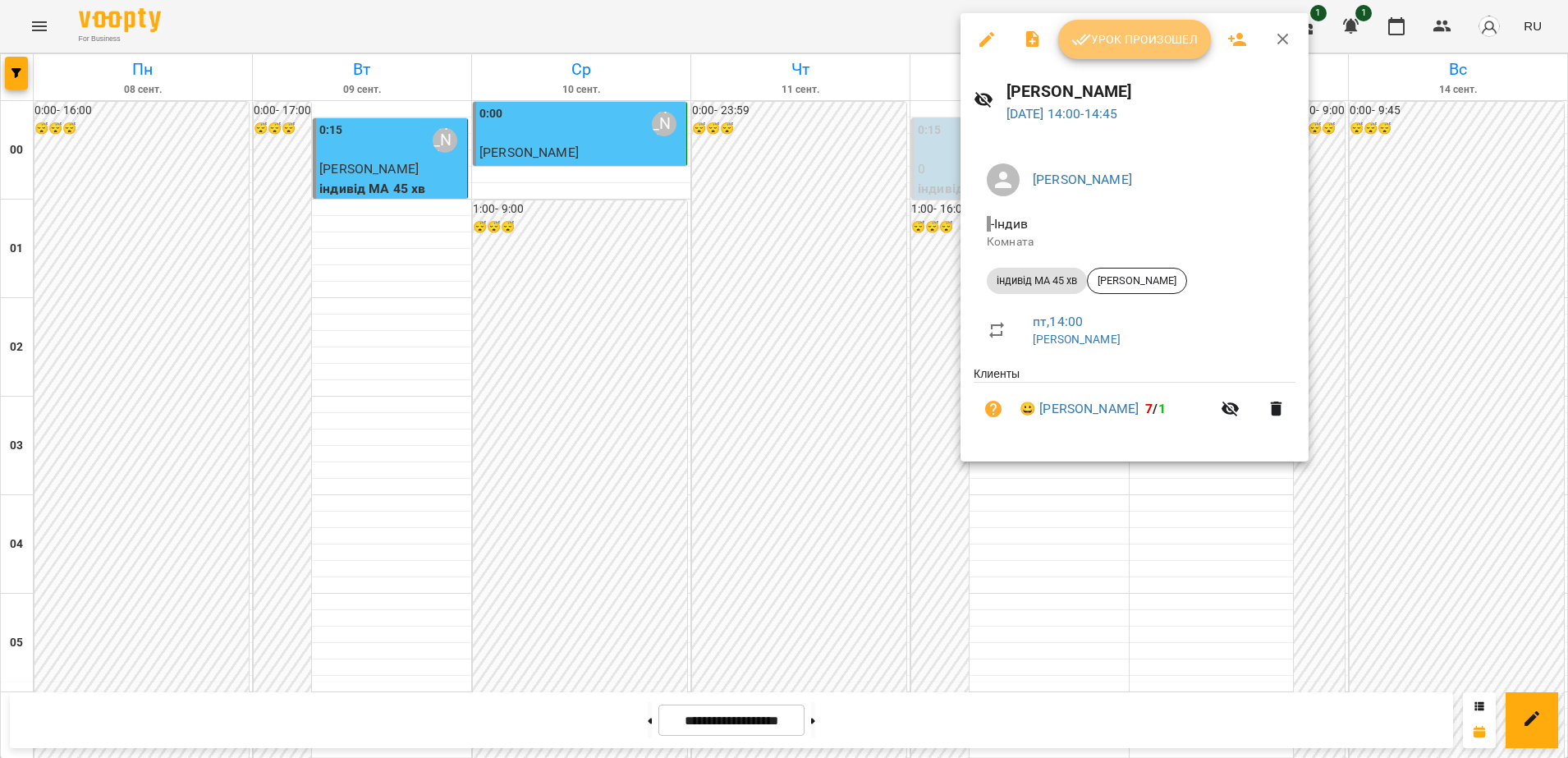
click at [1123, 41] on span "Урок произошел" at bounding box center [1134, 39] width 126 height 19
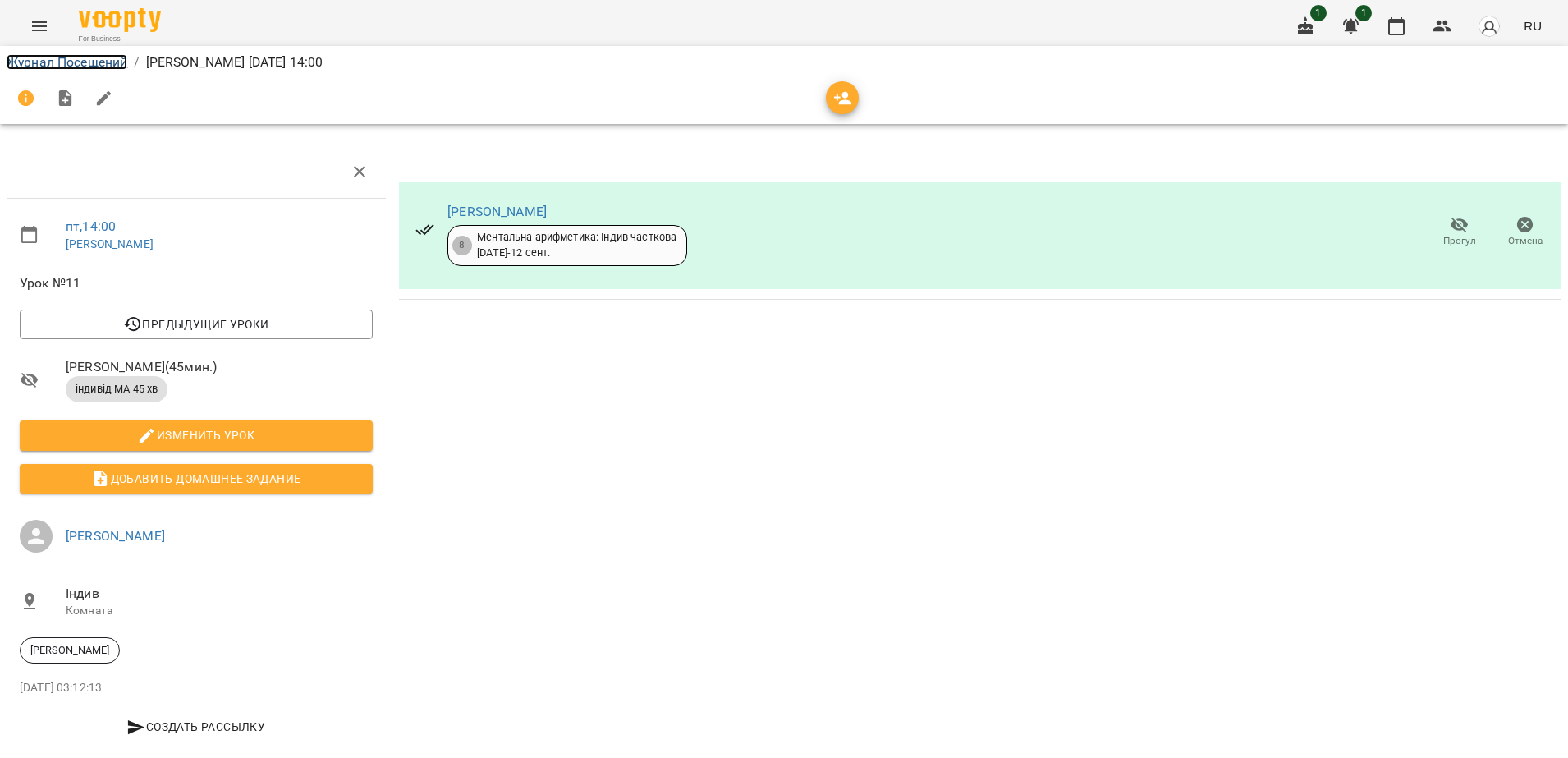
click at [82, 67] on link "Журнал Посещений" at bounding box center [66, 62] width 121 height 16
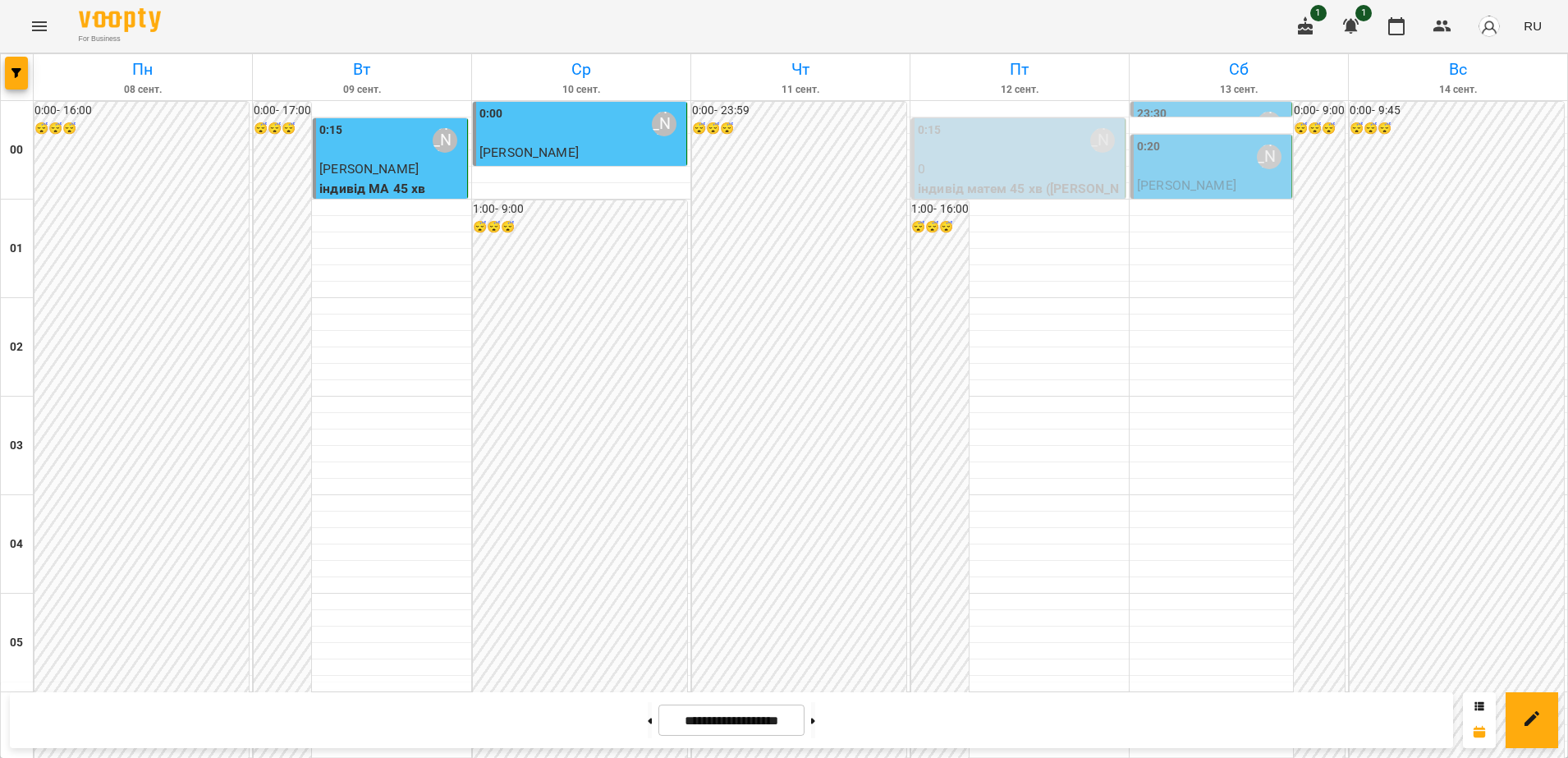
scroll to position [1027, 0]
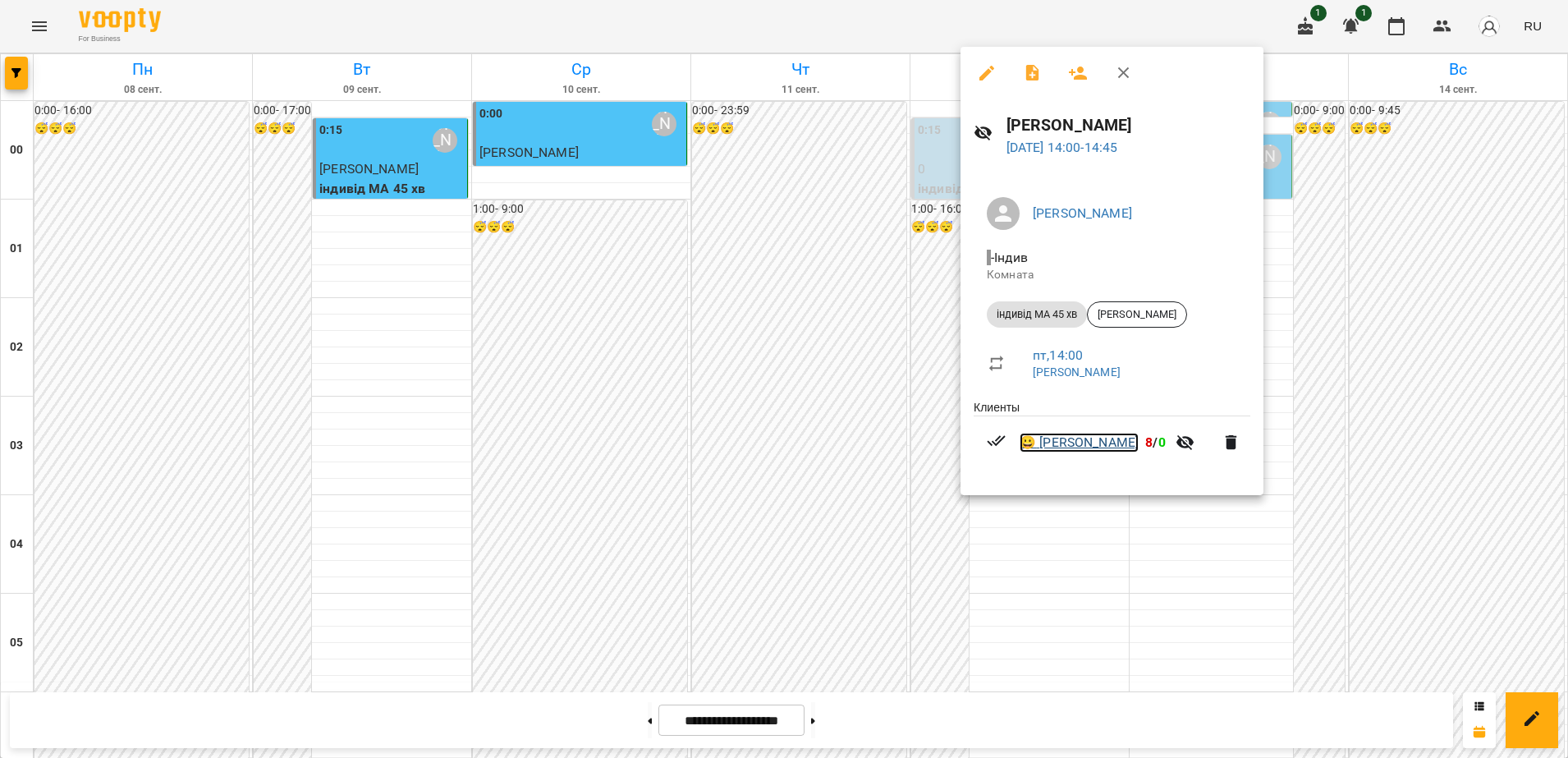
click at [1087, 440] on link "😀 [PERSON_NAME]" at bounding box center [1078, 442] width 119 height 19
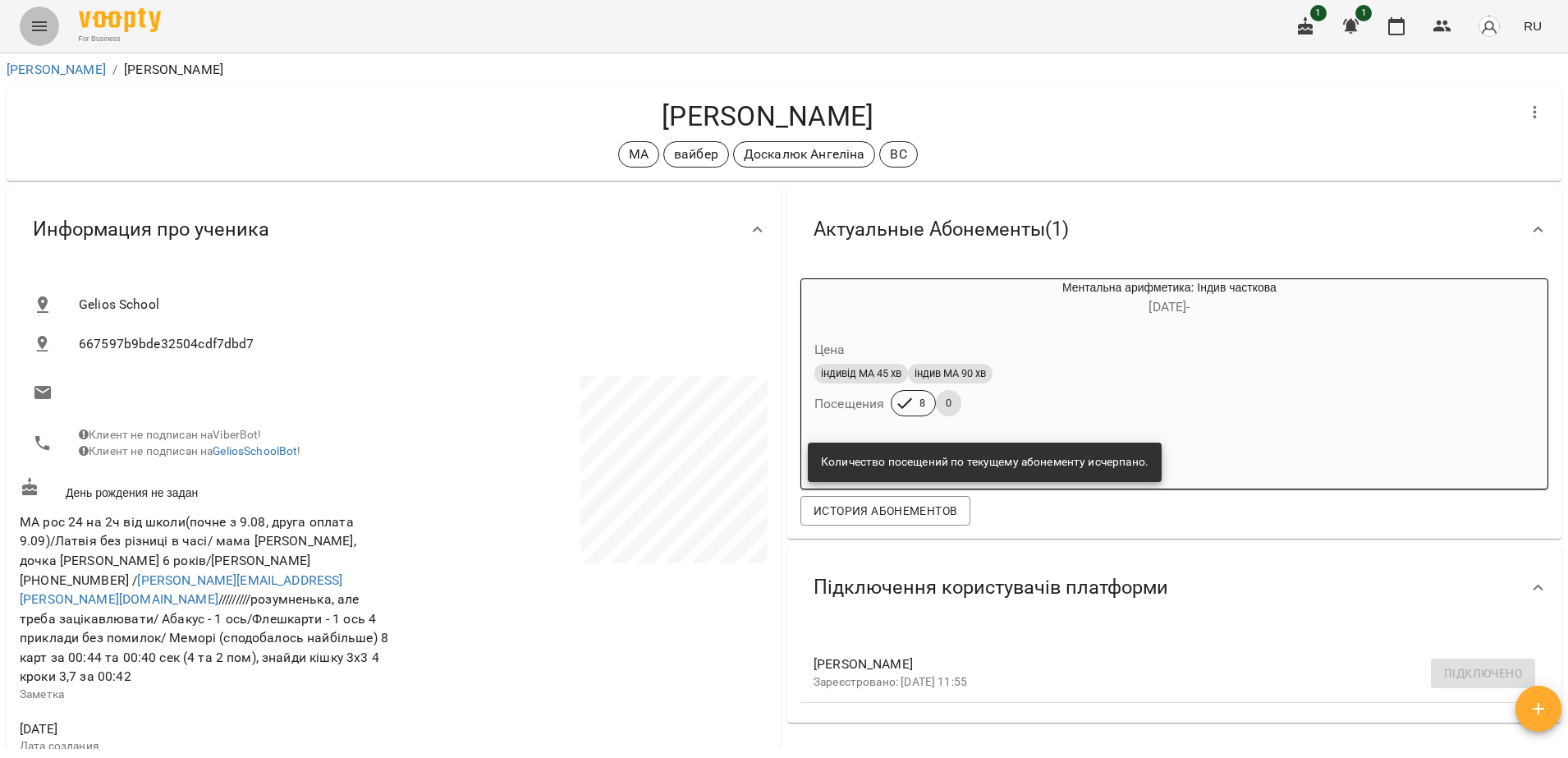
click at [34, 30] on icon "Menu" at bounding box center [39, 26] width 19 height 19
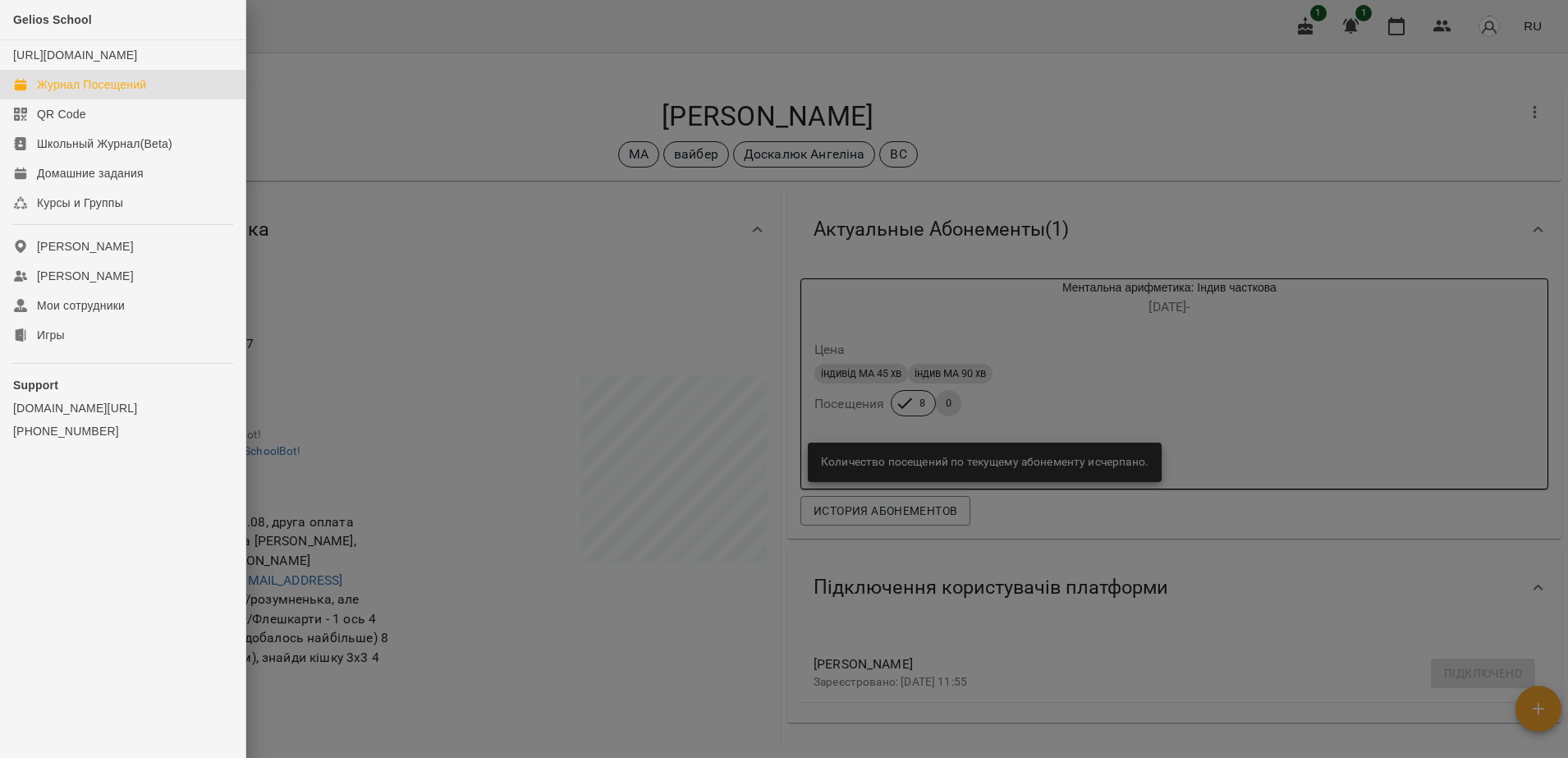
click at [59, 93] on div "Журнал Посещений" at bounding box center [91, 85] width 110 height 17
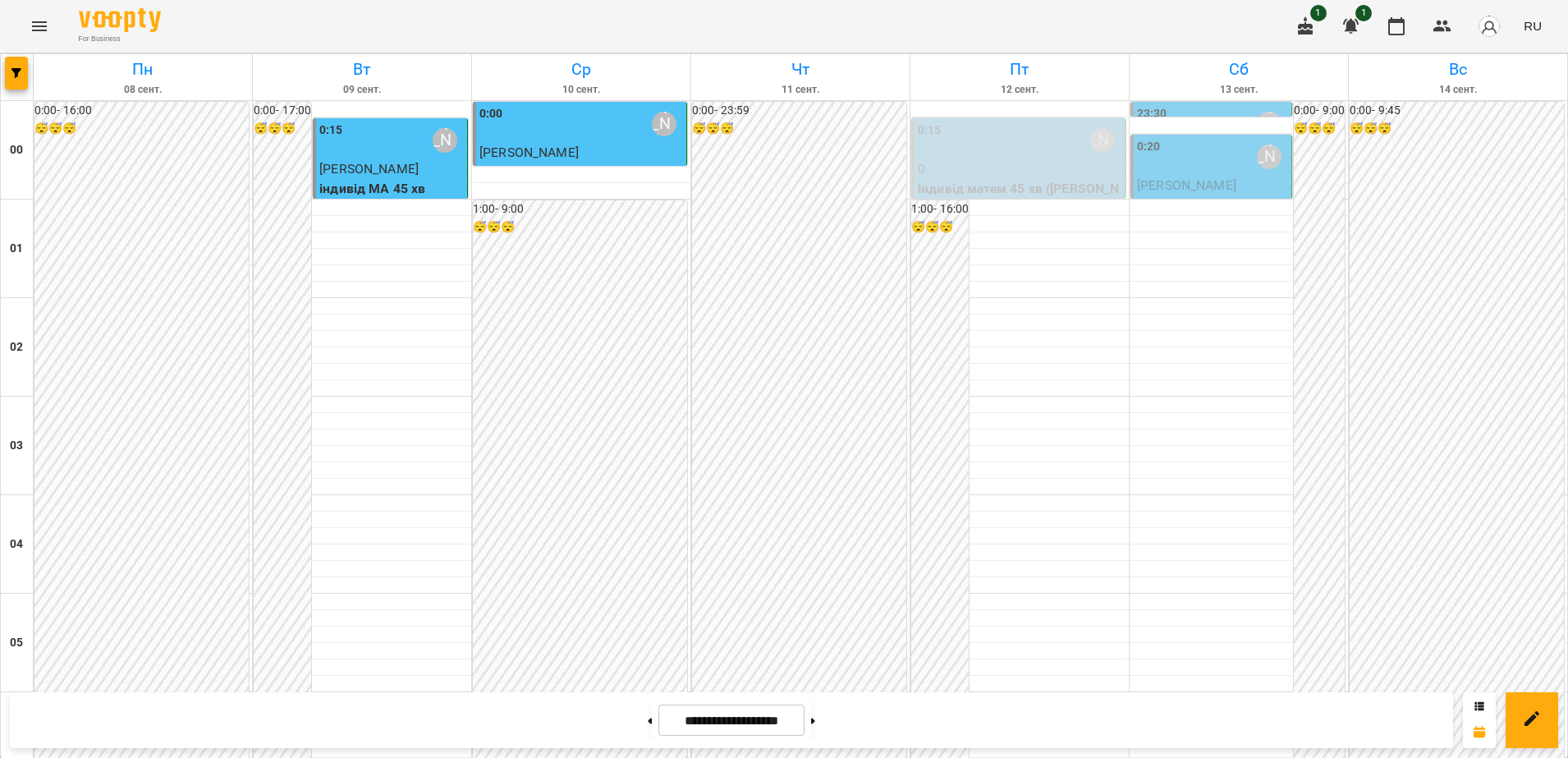
scroll to position [1642, 0]
click at [815, 719] on button at bounding box center [813, 719] width 4 height 36
type input "**********"
